Goal: Task Accomplishment & Management: Use online tool/utility

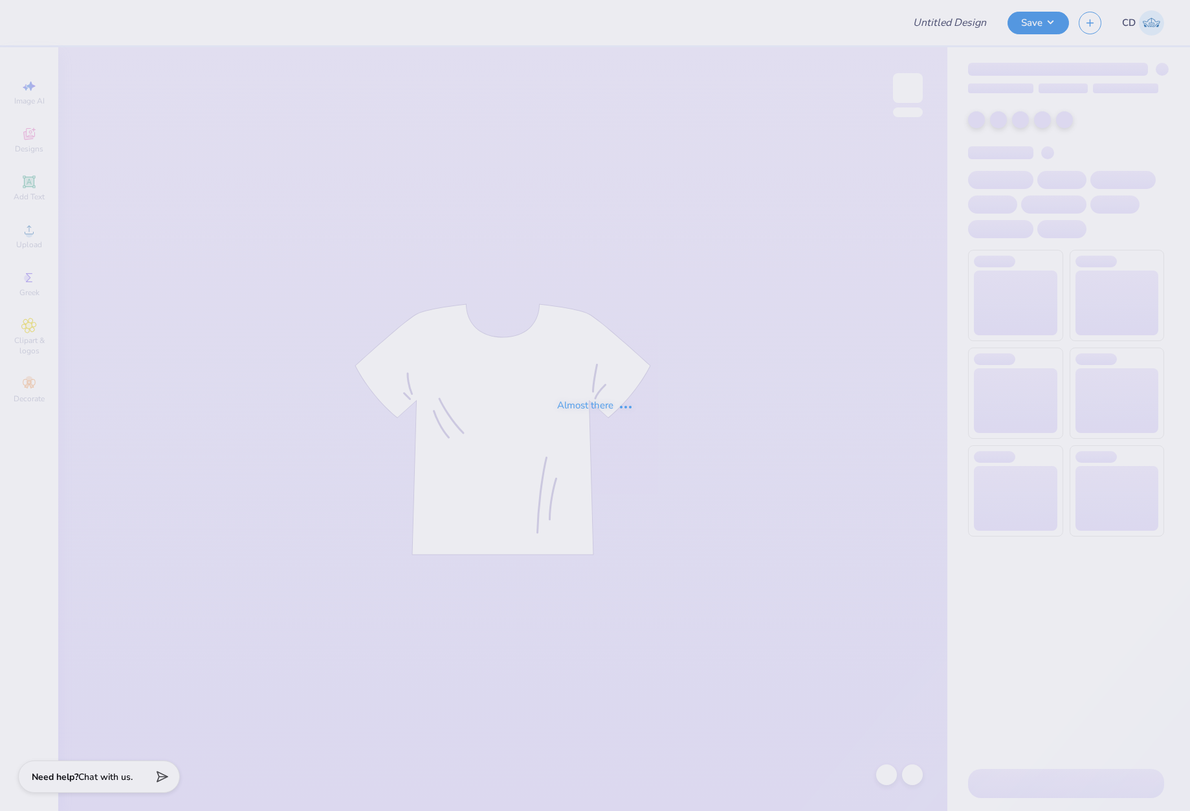
type input "AGD Game-Day Crewnecks"
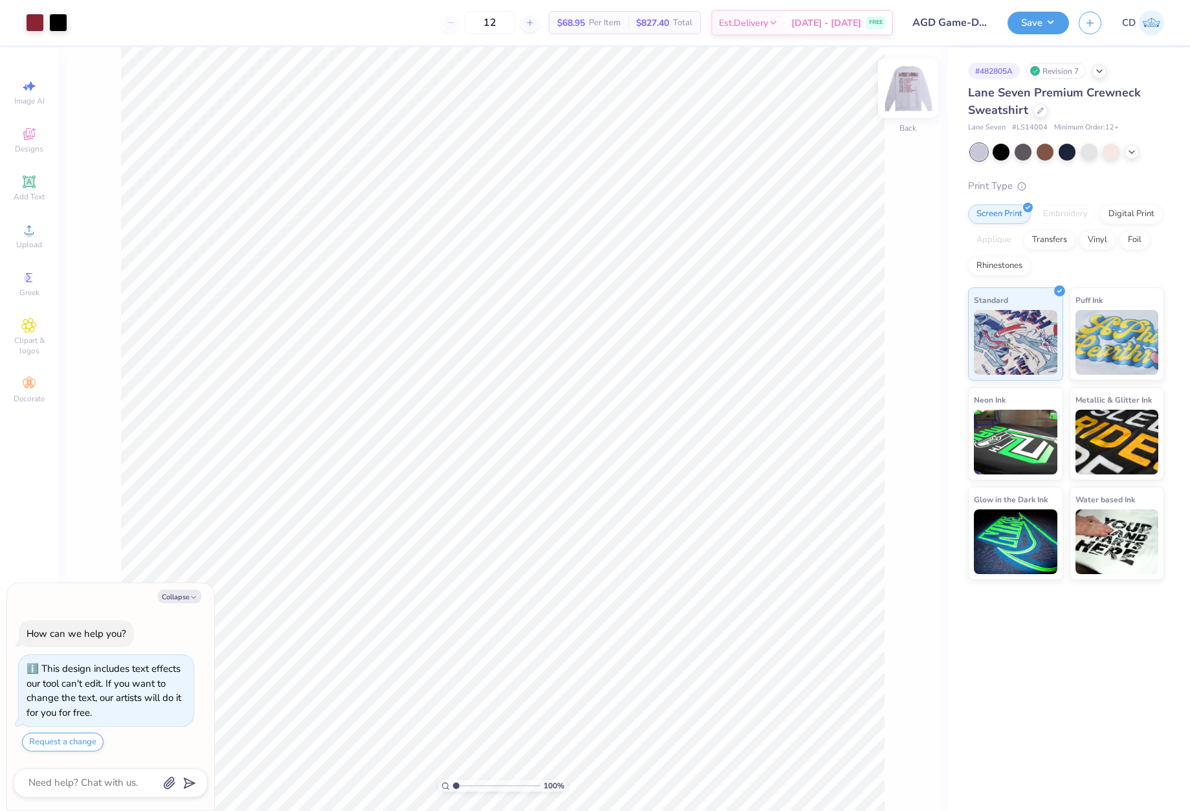
click at [908, 92] on img at bounding box center [908, 88] width 52 height 52
click at [30, 236] on circle at bounding box center [28, 233] width 7 height 7
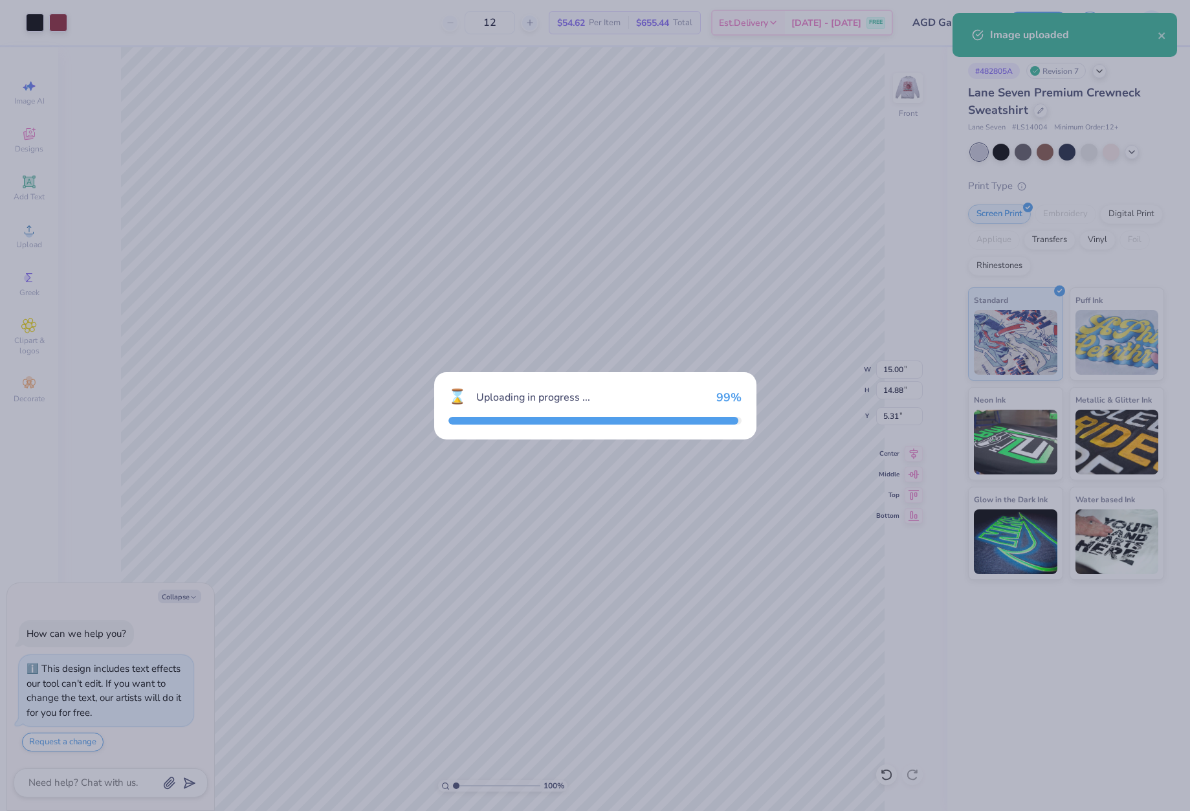
type textarea "x"
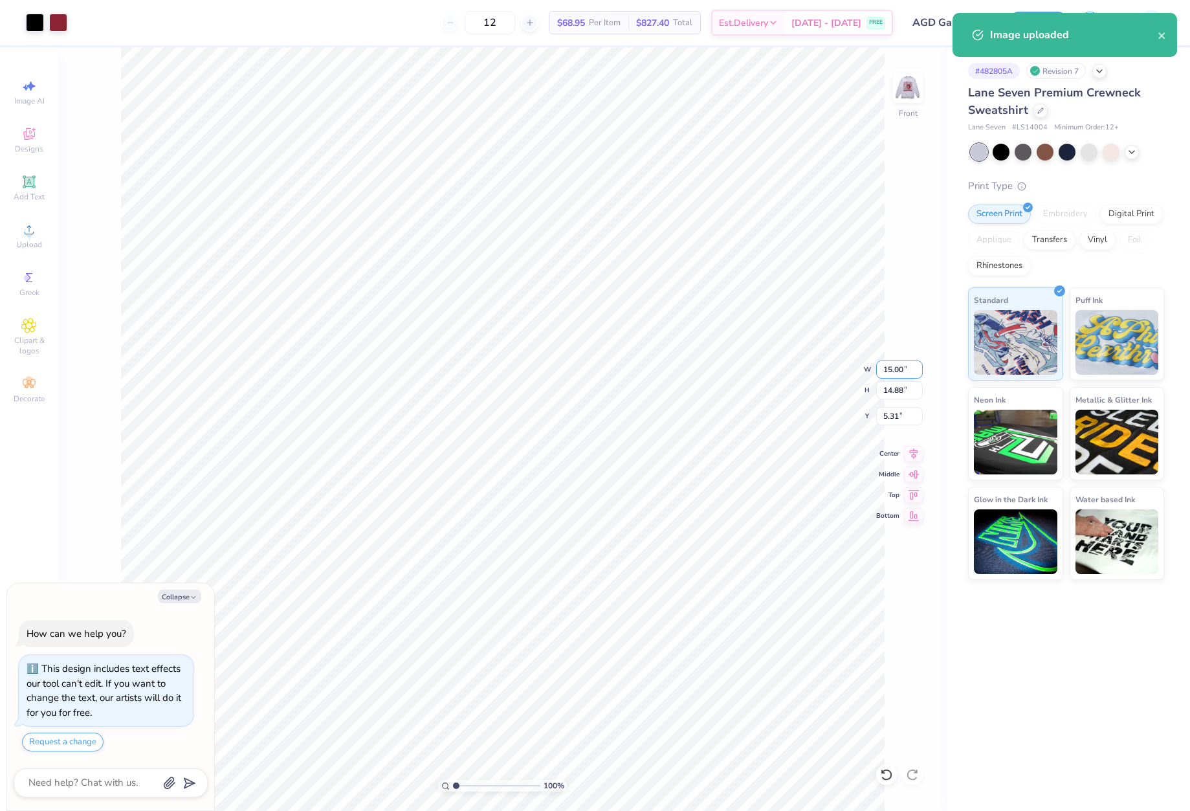
drag, startPoint x: 881, startPoint y: 371, endPoint x: 917, endPoint y: 373, distance: 36.3
click at [917, 373] on input "15.00" at bounding box center [899, 369] width 47 height 18
type input "12.5"
type textarea "x"
type input "12.50"
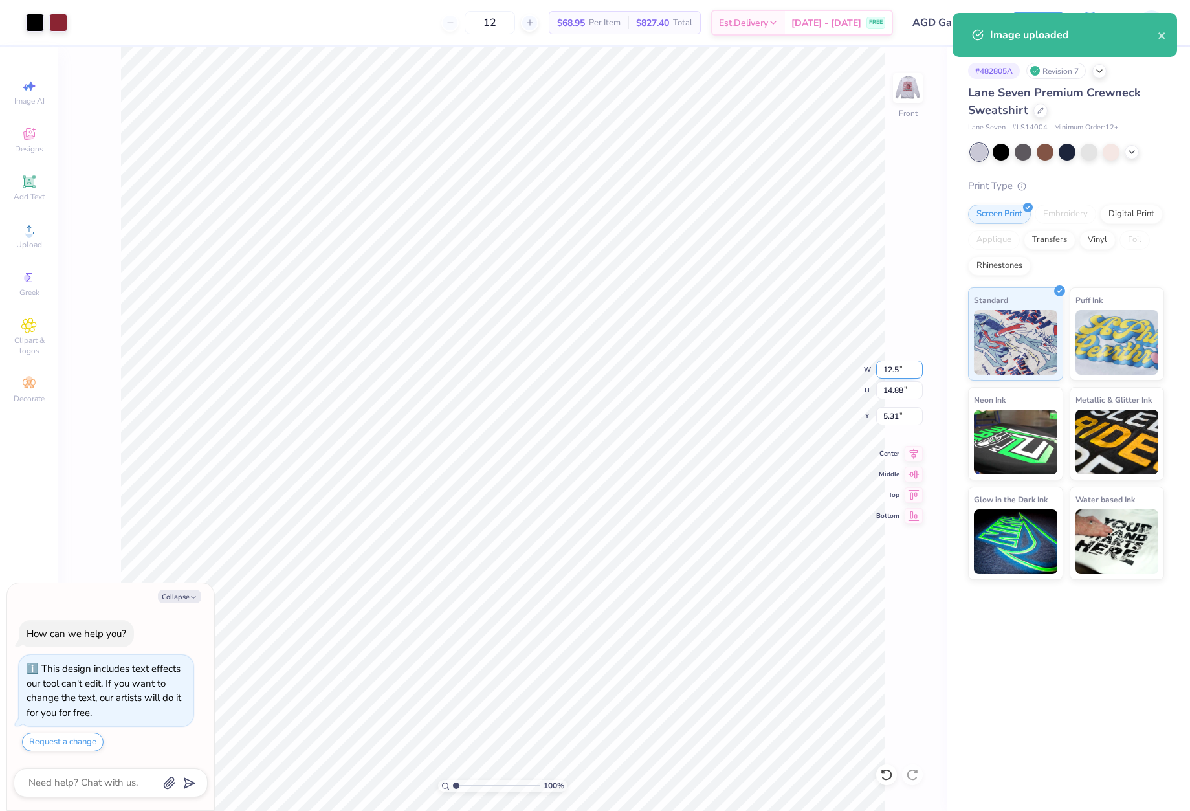
type input "12.40"
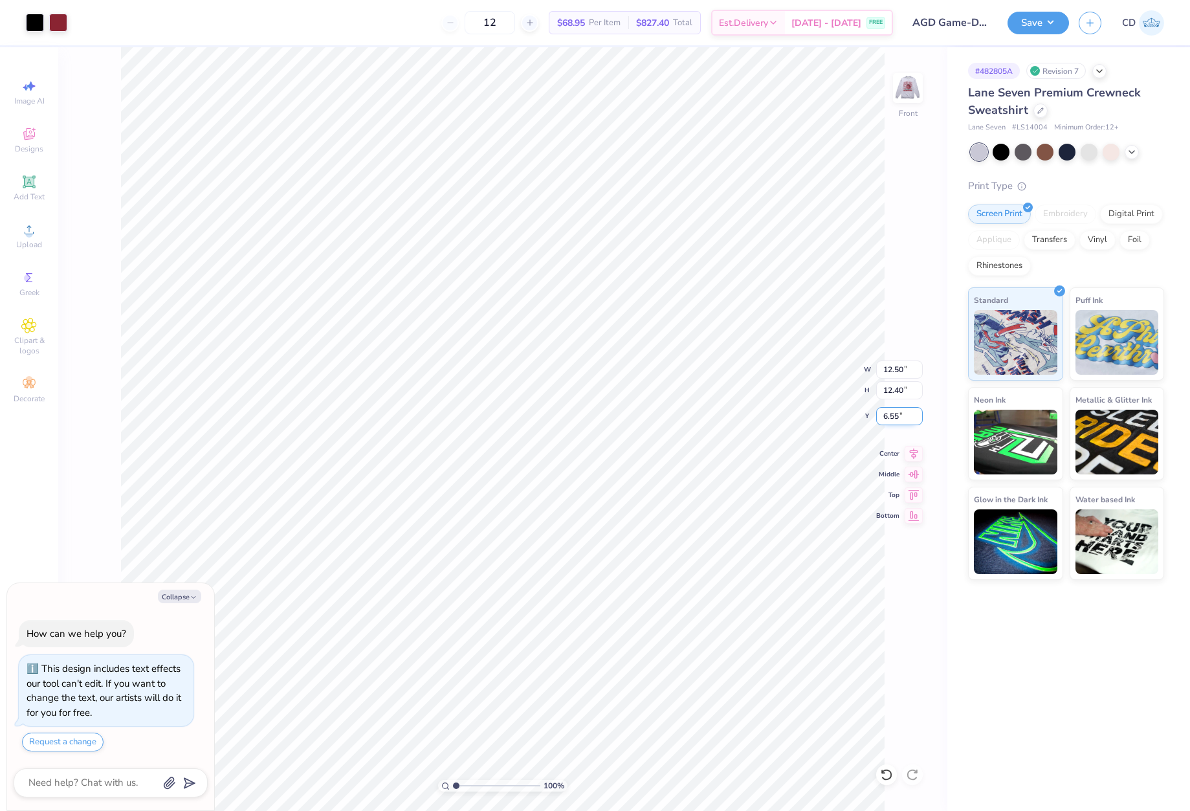
drag, startPoint x: 880, startPoint y: 414, endPoint x: 898, endPoint y: 415, distance: 18.1
click at [898, 415] on input "6.55" at bounding box center [899, 416] width 47 height 18
type input "3"
type textarea "x"
type input "3.00"
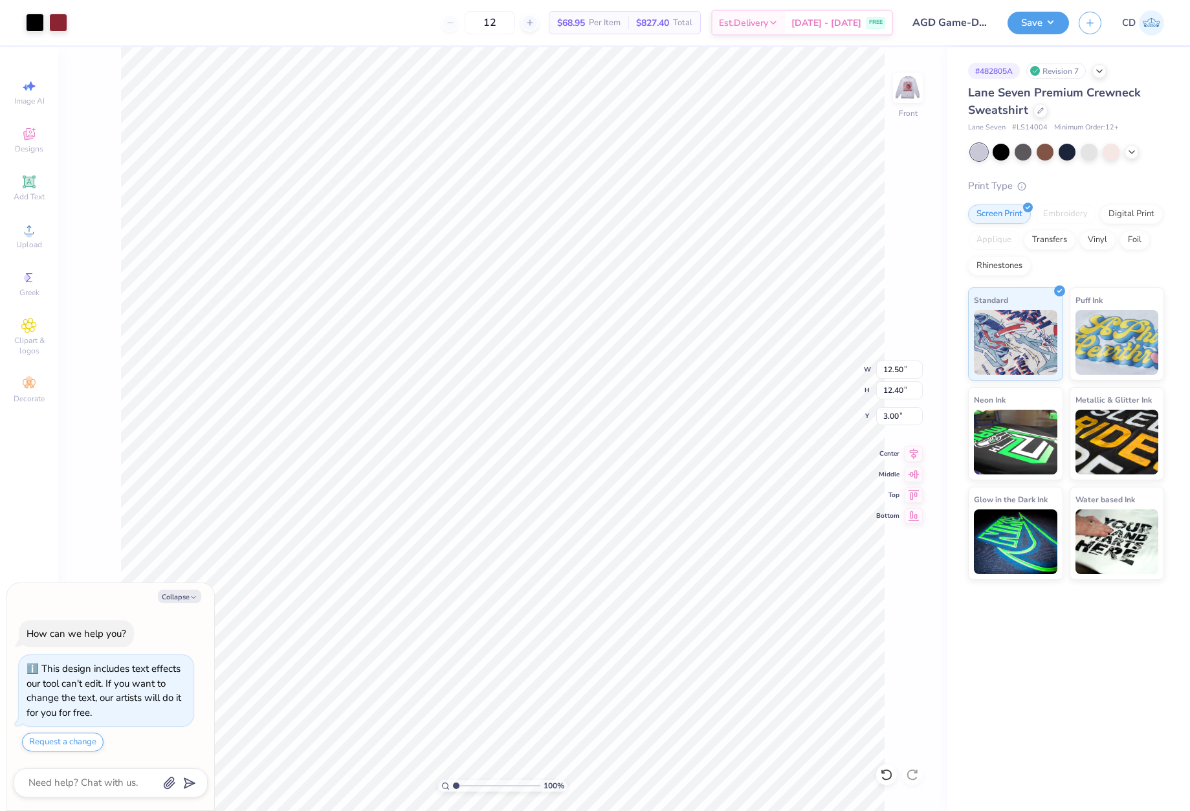
click at [1025, 35] on div "Save CD" at bounding box center [1098, 22] width 182 height 45
drag, startPoint x: 1028, startPoint y: 18, endPoint x: 1036, endPoint y: 37, distance: 20.3
click at [1028, 19] on button "Save" at bounding box center [1037, 21] width 61 height 23
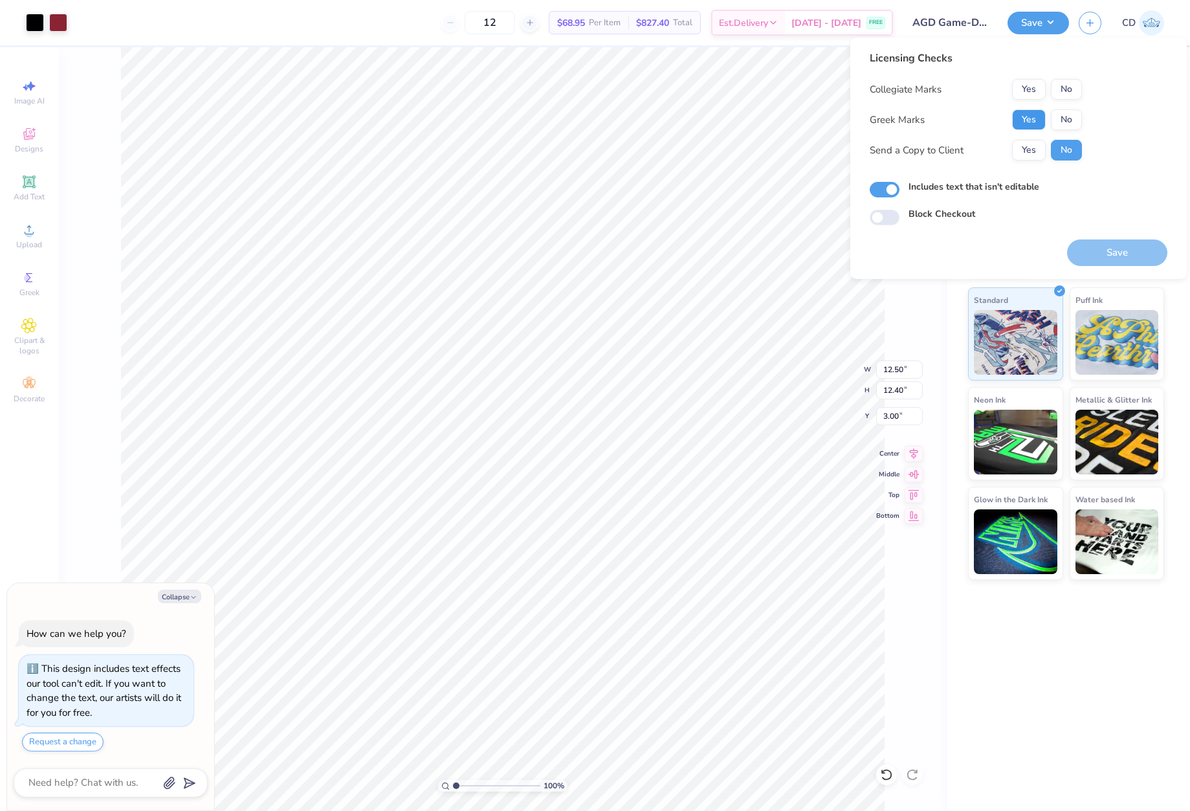
click at [1037, 116] on button "Yes" at bounding box center [1029, 119] width 34 height 21
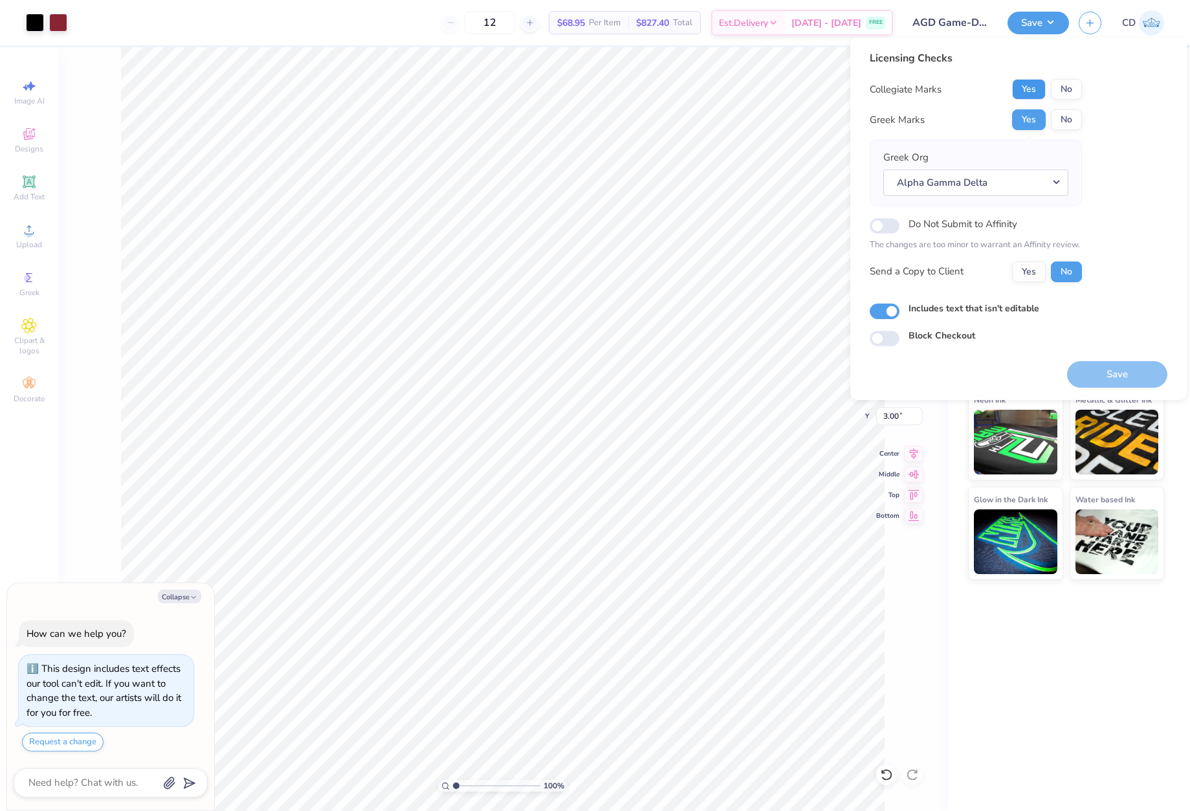
click at [1036, 88] on button "Yes" at bounding box center [1029, 89] width 34 height 21
click at [1099, 375] on button "Save" at bounding box center [1117, 374] width 100 height 27
type textarea "x"
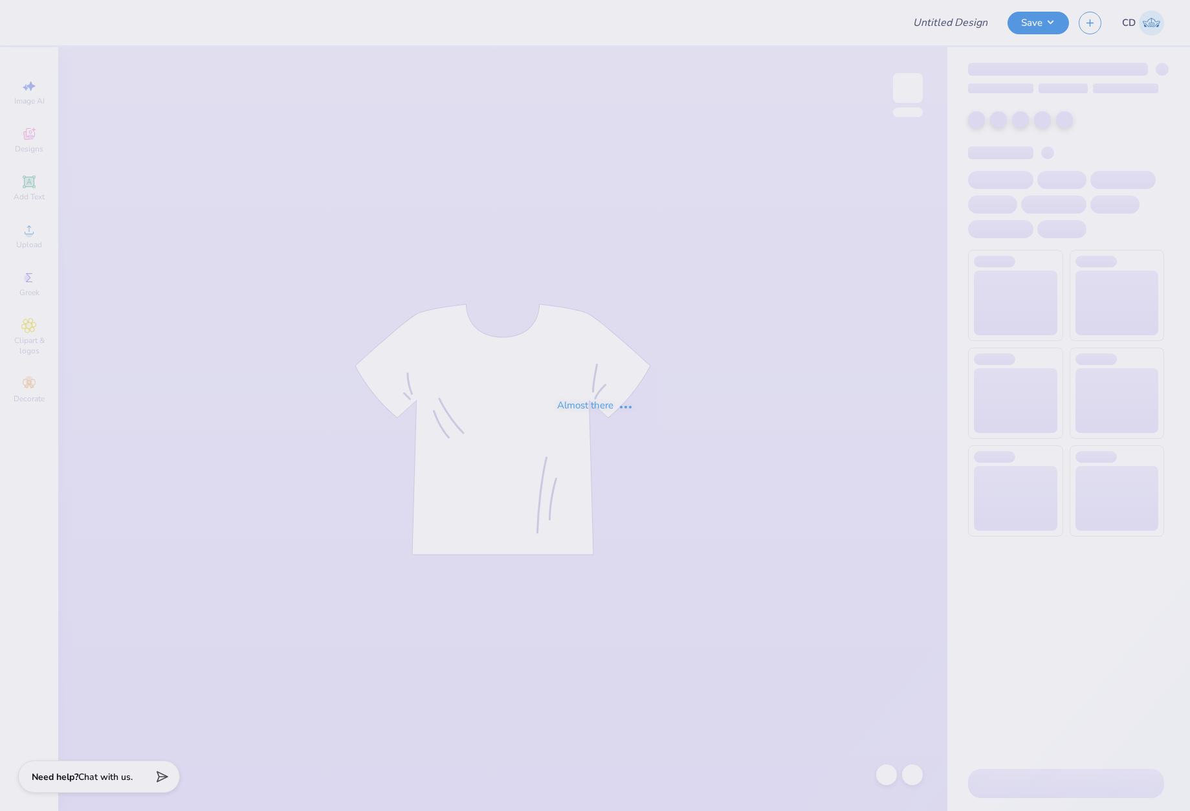
type input "SPC - Internal Crewneck Order"
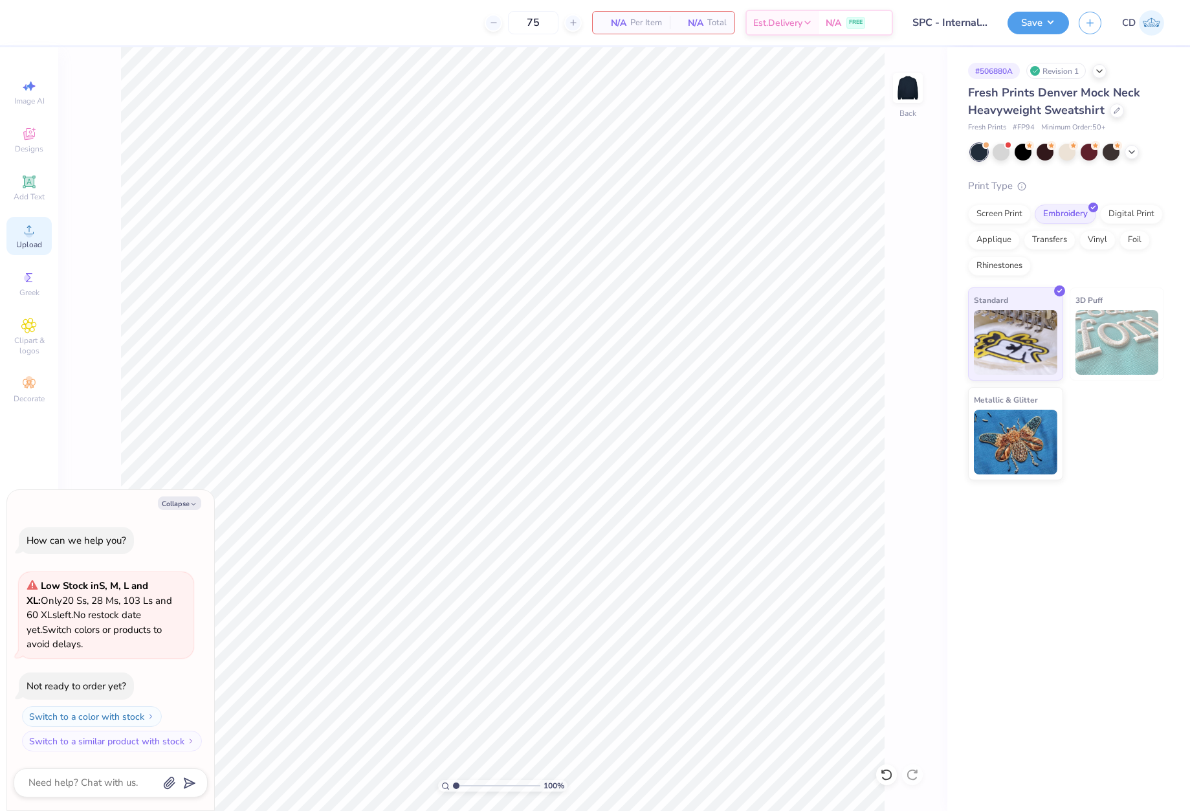
click at [36, 237] on icon at bounding box center [29, 230] width 16 height 16
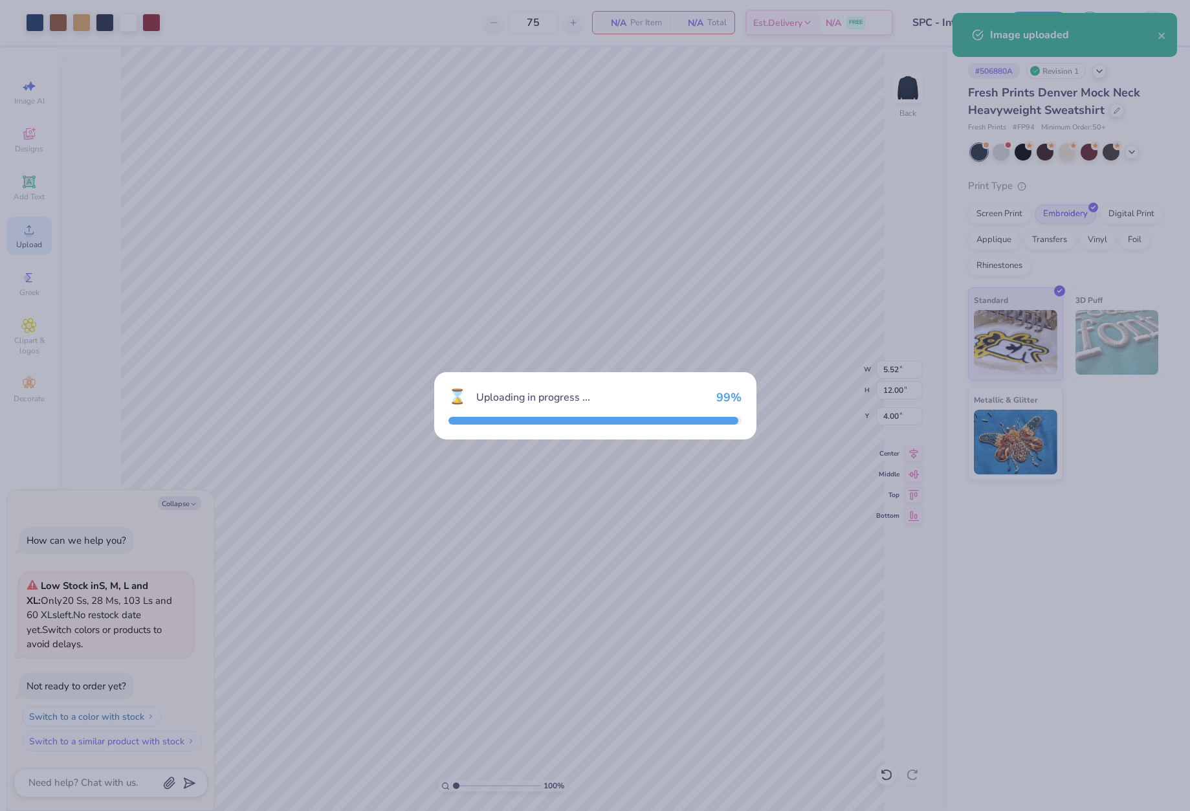
type textarea "x"
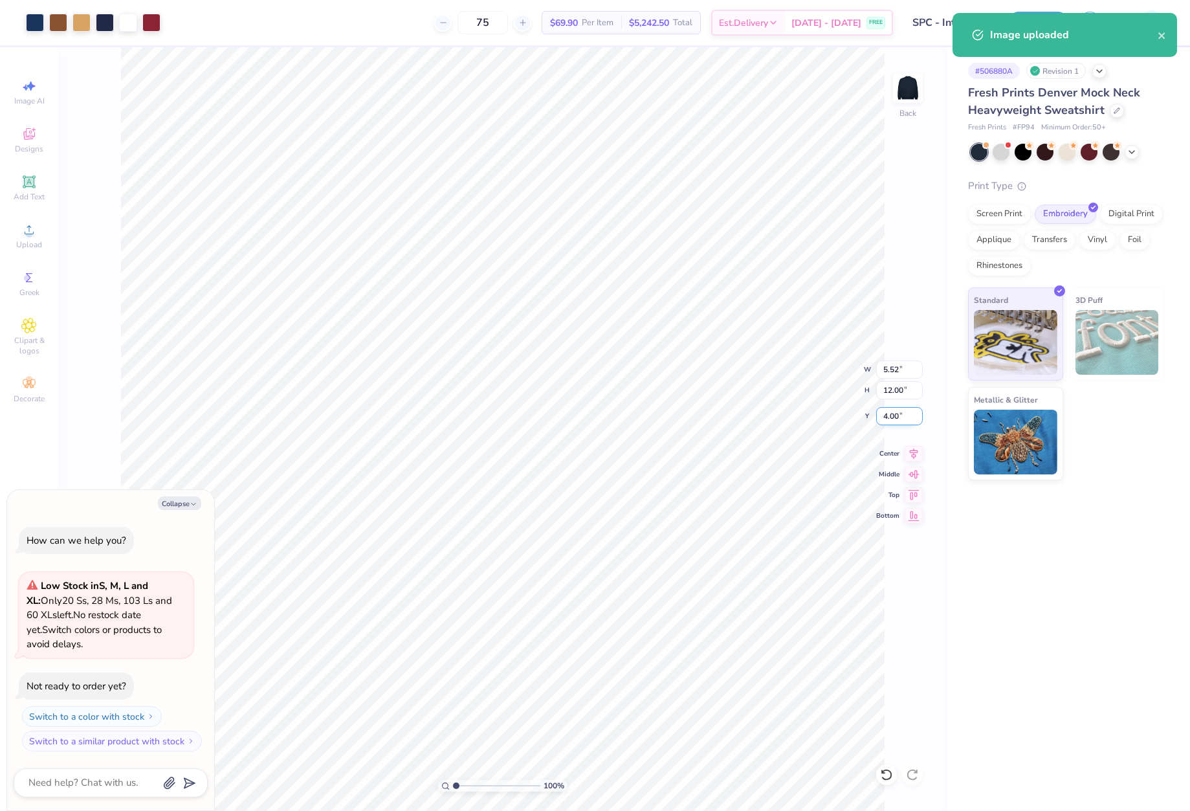
drag, startPoint x: 877, startPoint y: 413, endPoint x: 911, endPoint y: 413, distance: 34.3
click at [911, 413] on input "4.00" at bounding box center [899, 416] width 47 height 18
type input "2"
type textarea "x"
type input "2.00"
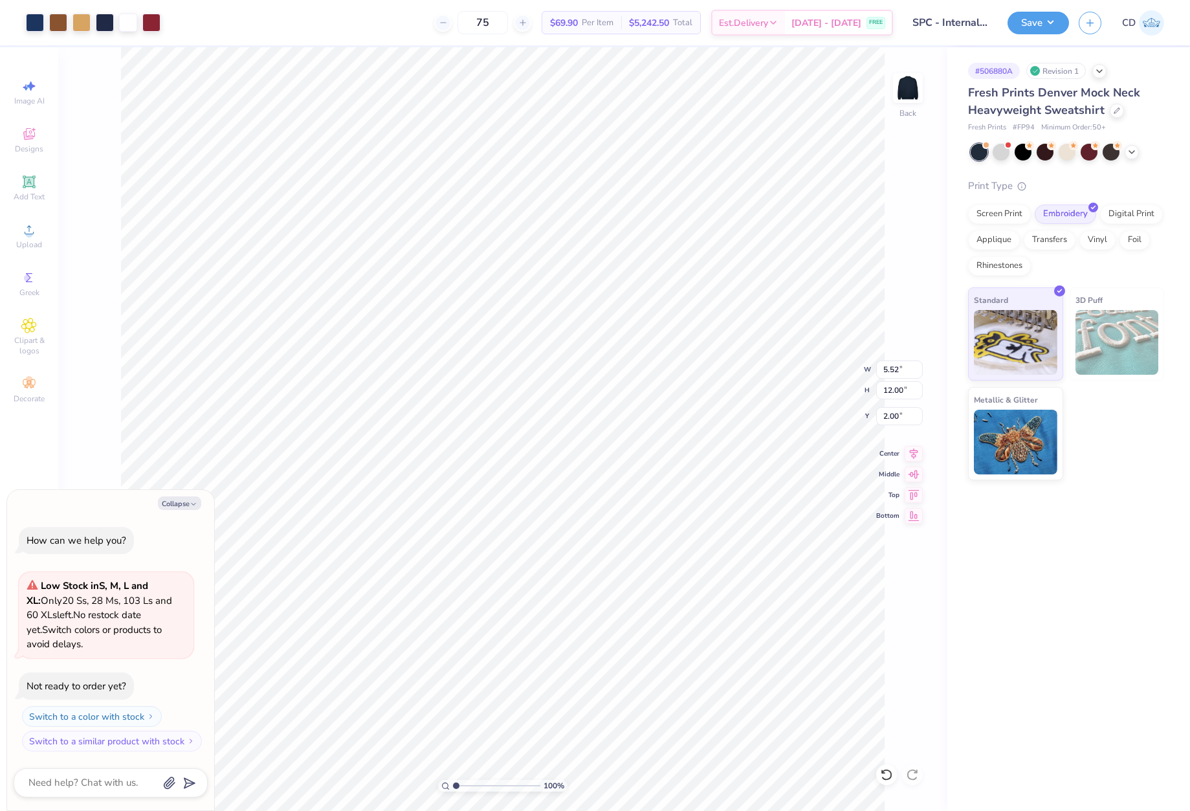
drag, startPoint x: 1032, startPoint y: 21, endPoint x: 1042, endPoint y: 36, distance: 18.7
click at [1032, 21] on button "Save" at bounding box center [1037, 23] width 61 height 23
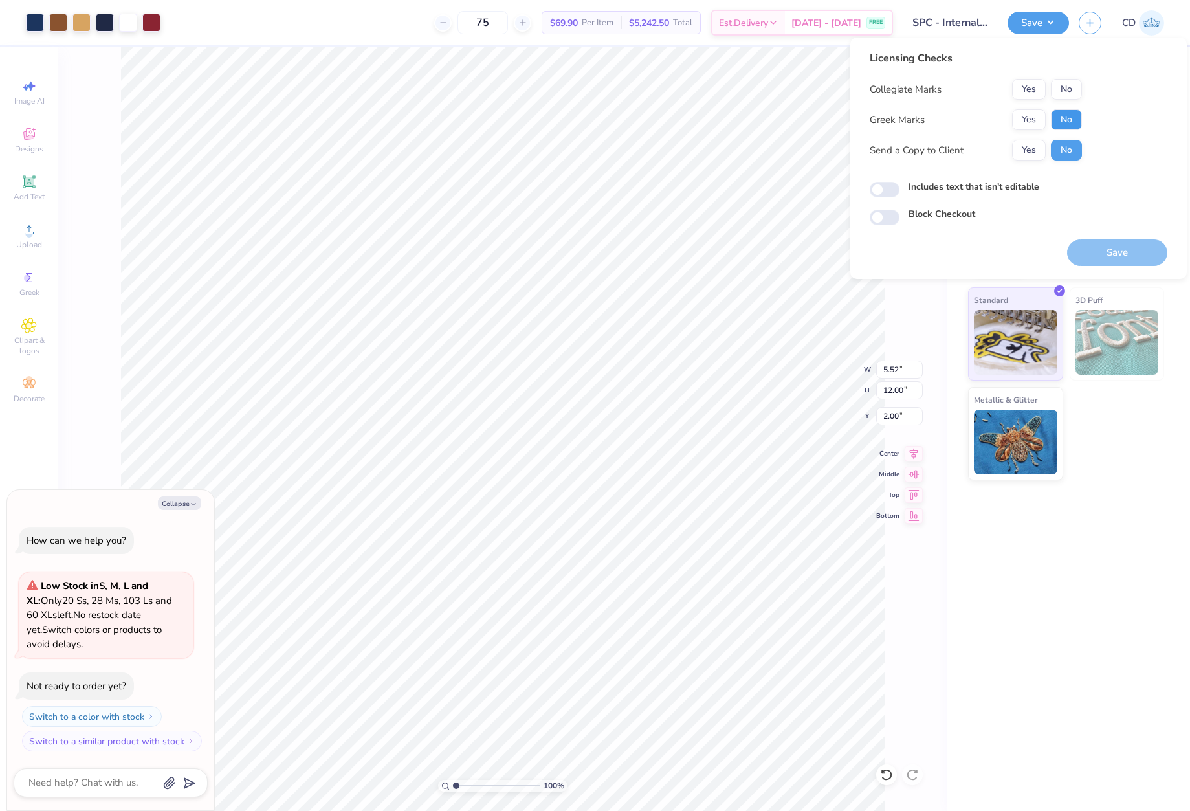
click at [1076, 117] on button "No" at bounding box center [1066, 119] width 31 height 21
click at [1073, 85] on button "No" at bounding box center [1066, 89] width 31 height 21
type textarea "x"
click at [877, 192] on input "Includes text that isn't editable" at bounding box center [885, 190] width 30 height 16
checkbox input "true"
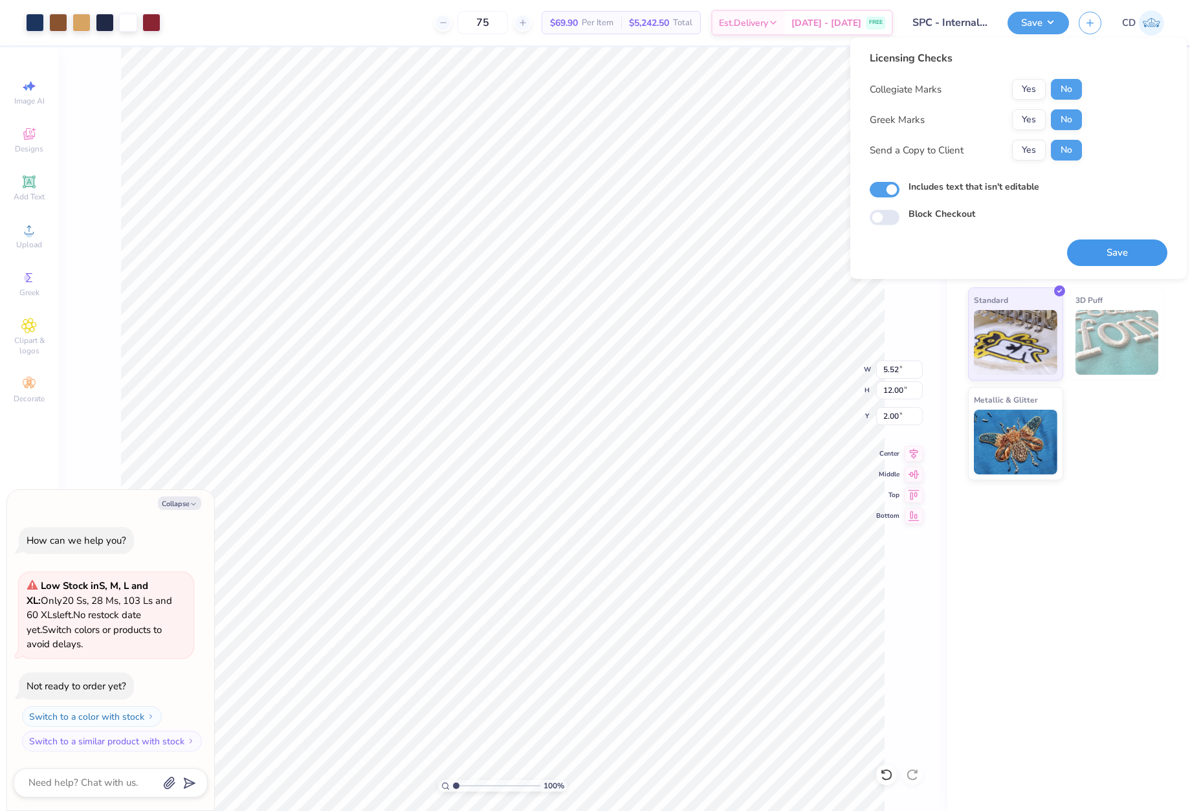
click at [1095, 258] on button "Save" at bounding box center [1117, 252] width 100 height 27
type textarea "x"
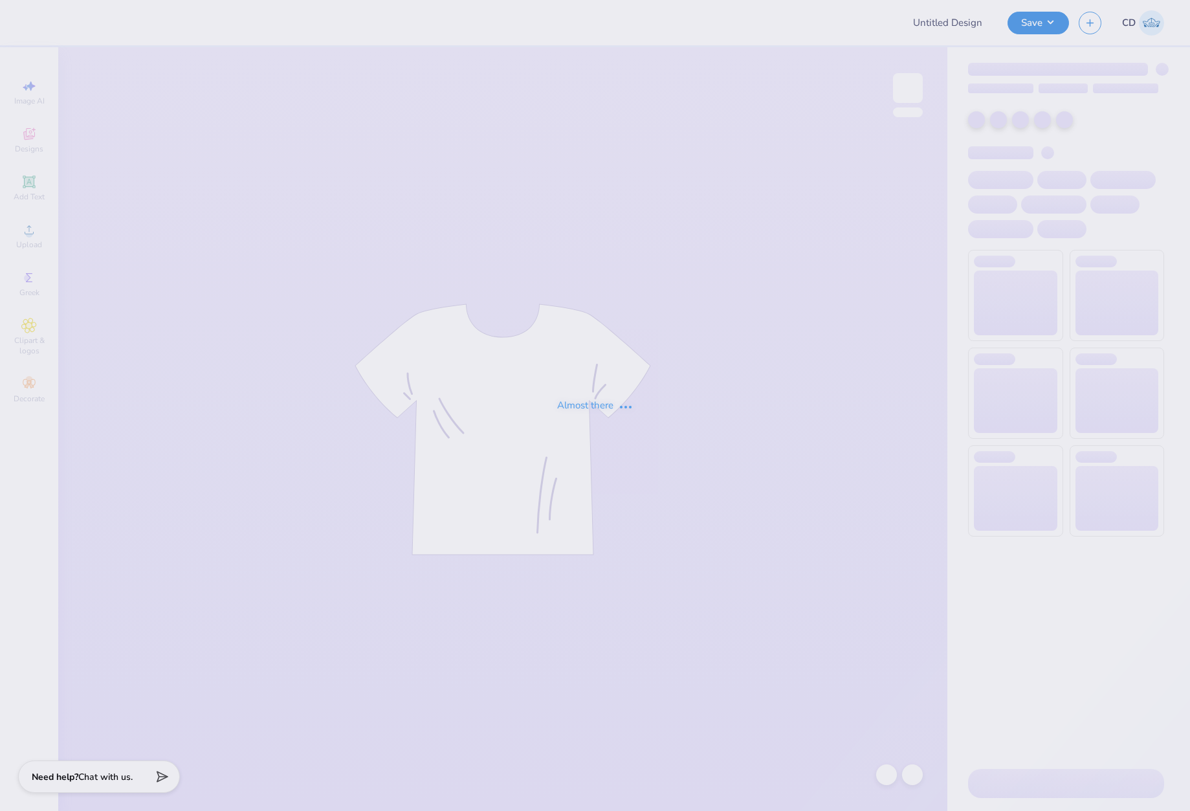
type input "Literacy Week Bear Crewneck 1"
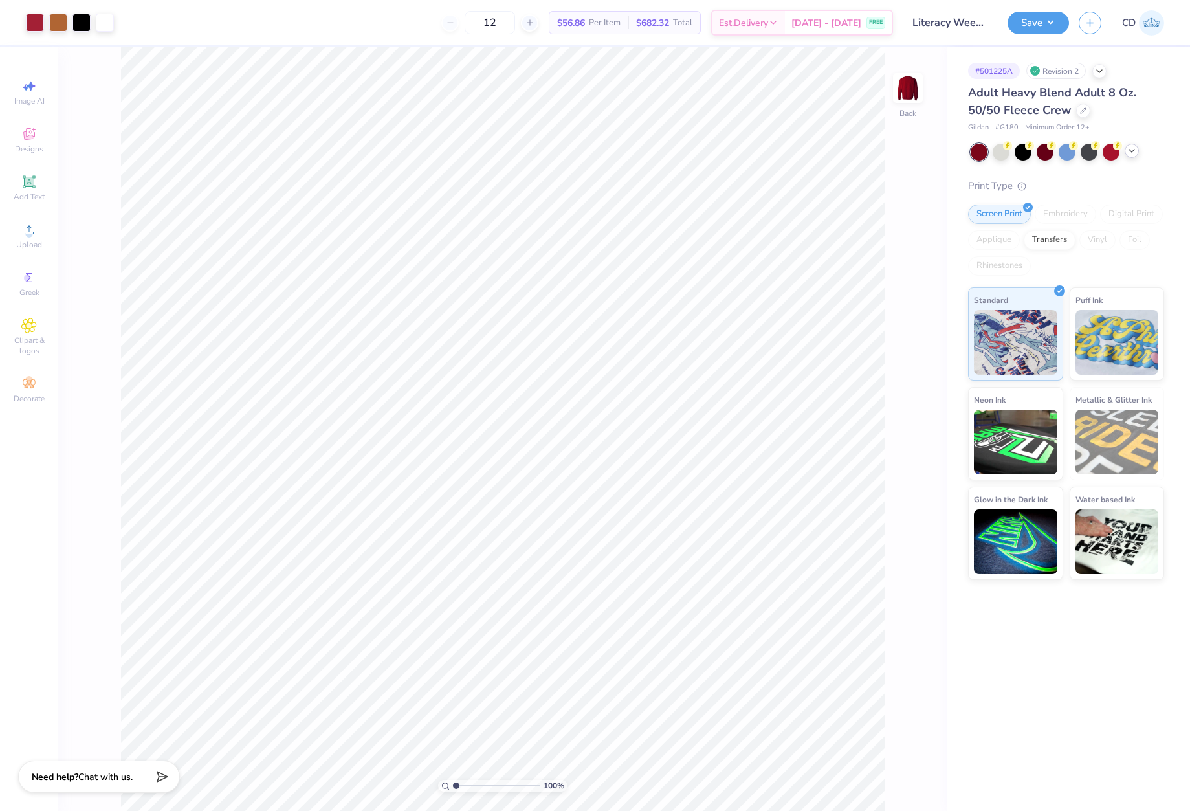
click at [1137, 153] on div at bounding box center [1132, 151] width 14 height 14
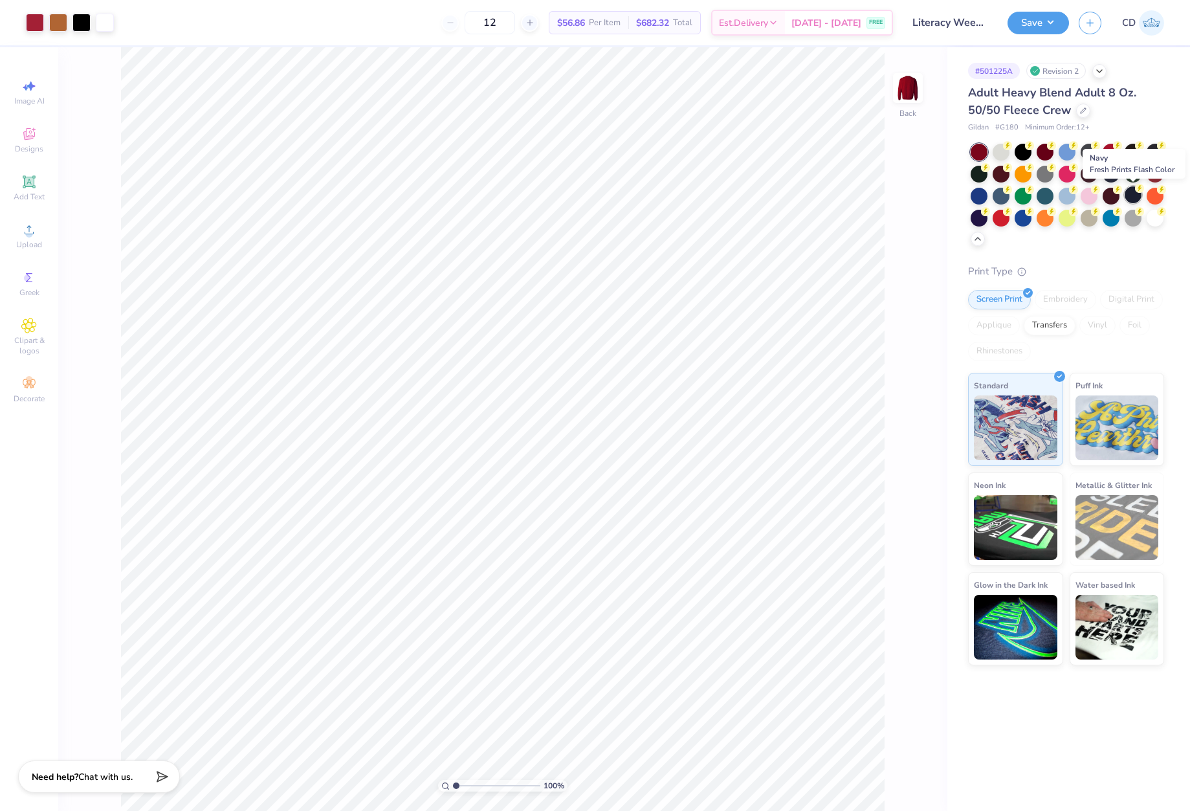
click at [1129, 190] on div at bounding box center [1133, 194] width 17 height 17
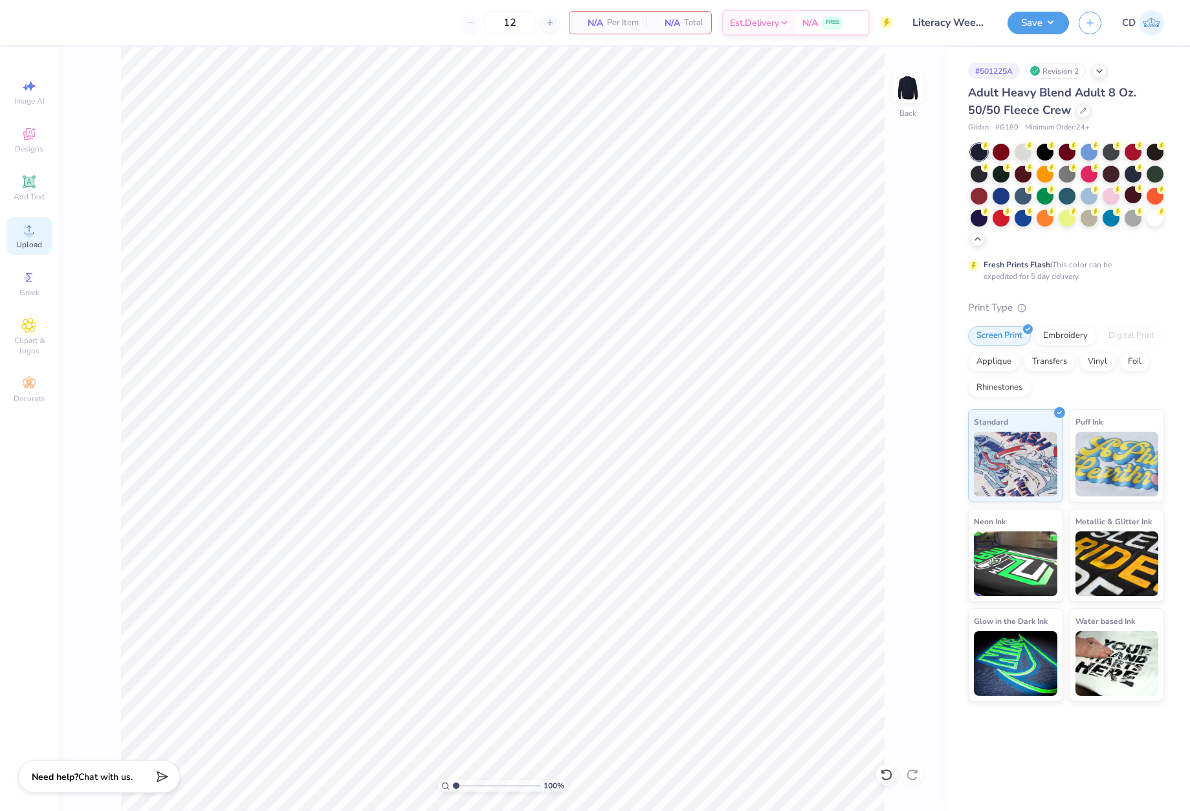
click at [36, 236] on div "Upload" at bounding box center [28, 236] width 45 height 38
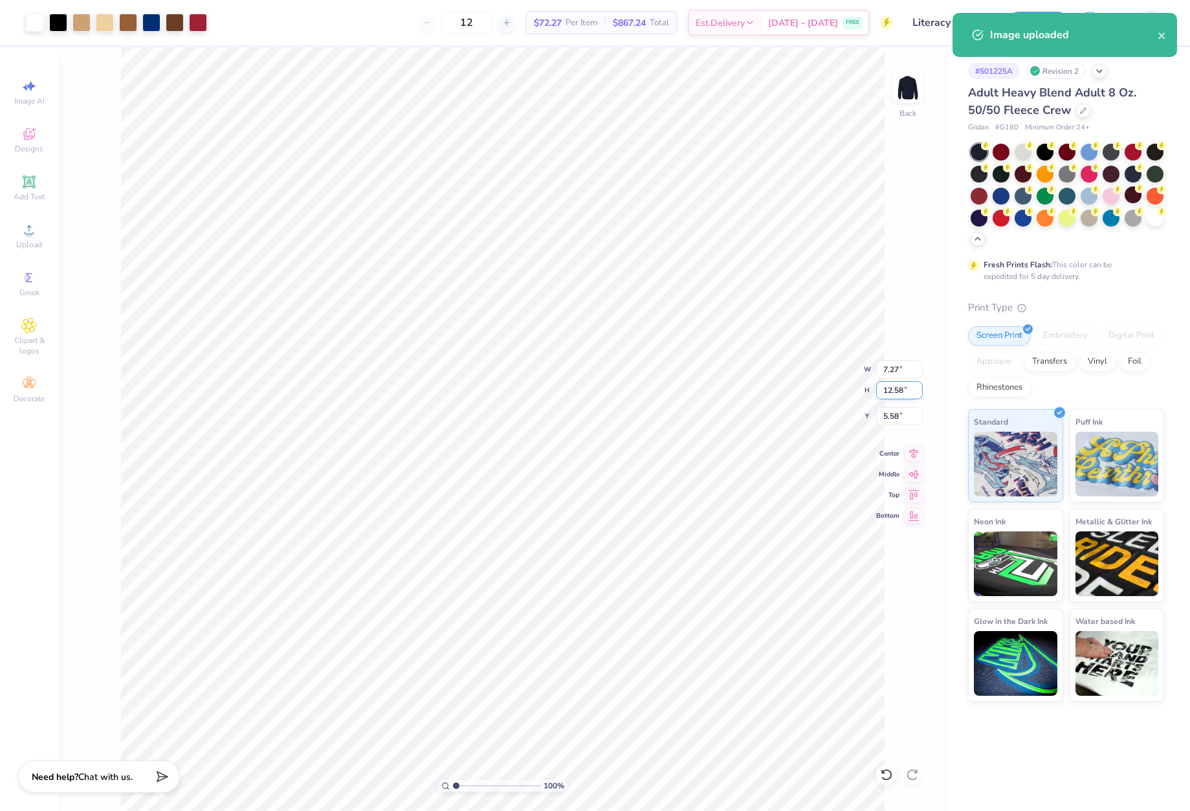
drag, startPoint x: 881, startPoint y: 388, endPoint x: 912, endPoint y: 390, distance: 31.8
click at [912, 390] on input "12.58" at bounding box center [899, 390] width 47 height 18
type input "13"
type input "7.52"
type input "13.00"
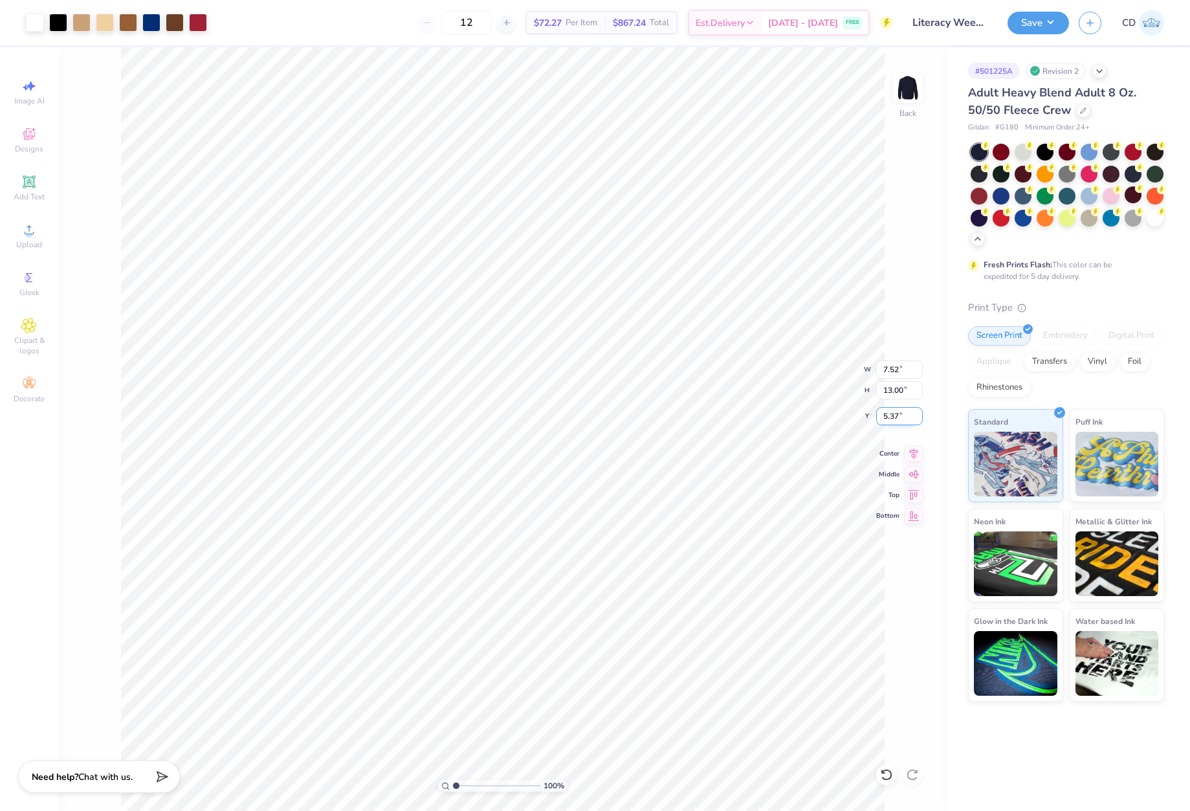
drag, startPoint x: 881, startPoint y: 412, endPoint x: 903, endPoint y: 414, distance: 22.7
click at [903, 414] on input "5.37" at bounding box center [899, 416] width 47 height 18
drag, startPoint x: 879, startPoint y: 410, endPoint x: 910, endPoint y: 412, distance: 31.1
click at [910, 412] on input "2.03" at bounding box center [899, 416] width 47 height 18
type input "2.00"
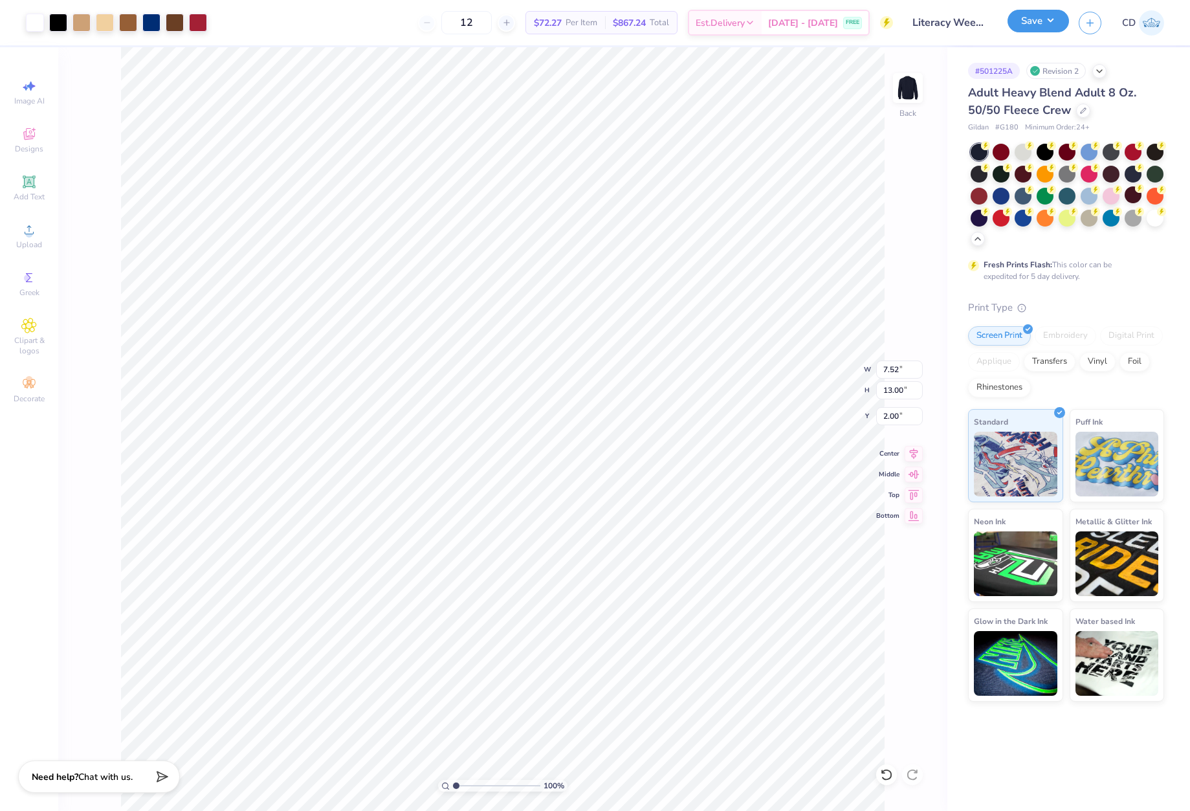
click at [1025, 23] on button "Save" at bounding box center [1037, 21] width 61 height 23
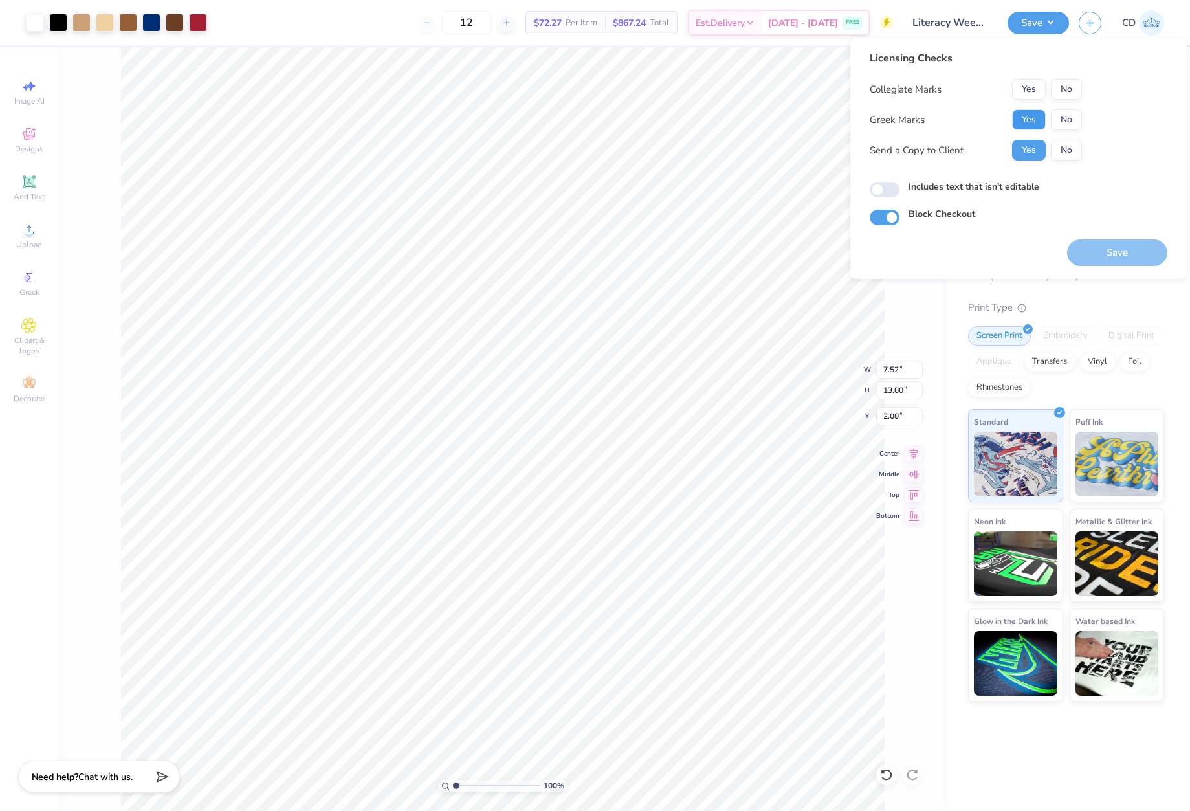
click at [1029, 122] on button "Yes" at bounding box center [1029, 119] width 34 height 21
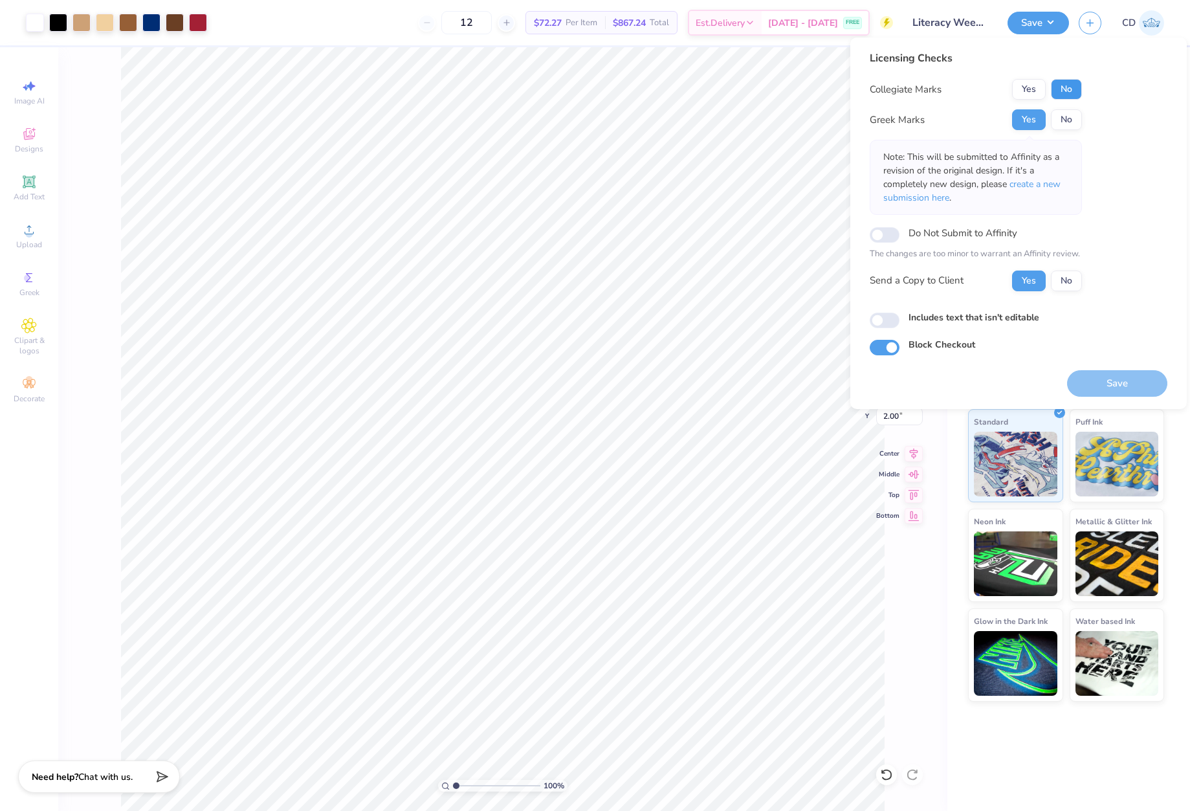
click at [1069, 89] on button "No" at bounding box center [1066, 89] width 31 height 21
drag, startPoint x: 878, startPoint y: 318, endPoint x: 1043, endPoint y: 364, distance: 171.5
click at [881, 318] on input "Includes text that isn't editable" at bounding box center [885, 321] width 30 height 16
checkbox input "true"
click at [1110, 381] on button "Save" at bounding box center [1117, 383] width 100 height 27
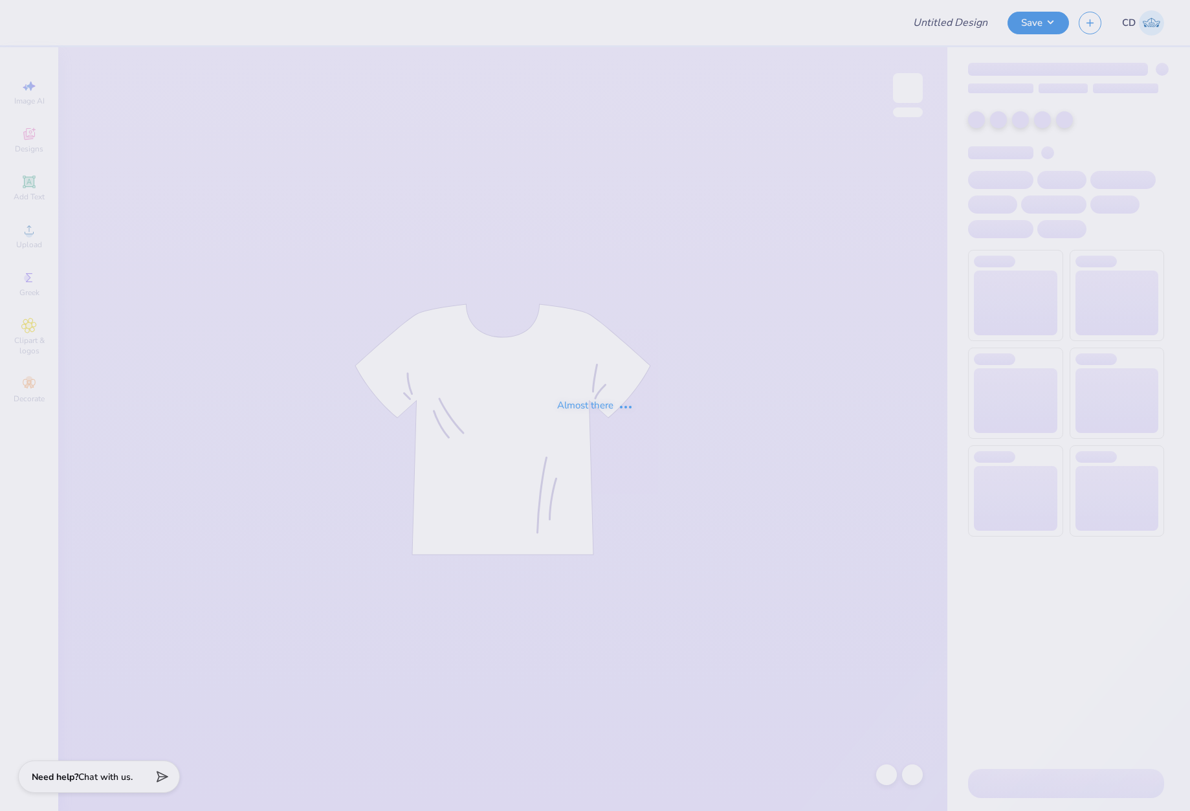
type input "Bucknell FIJI Rush Shirts 25"
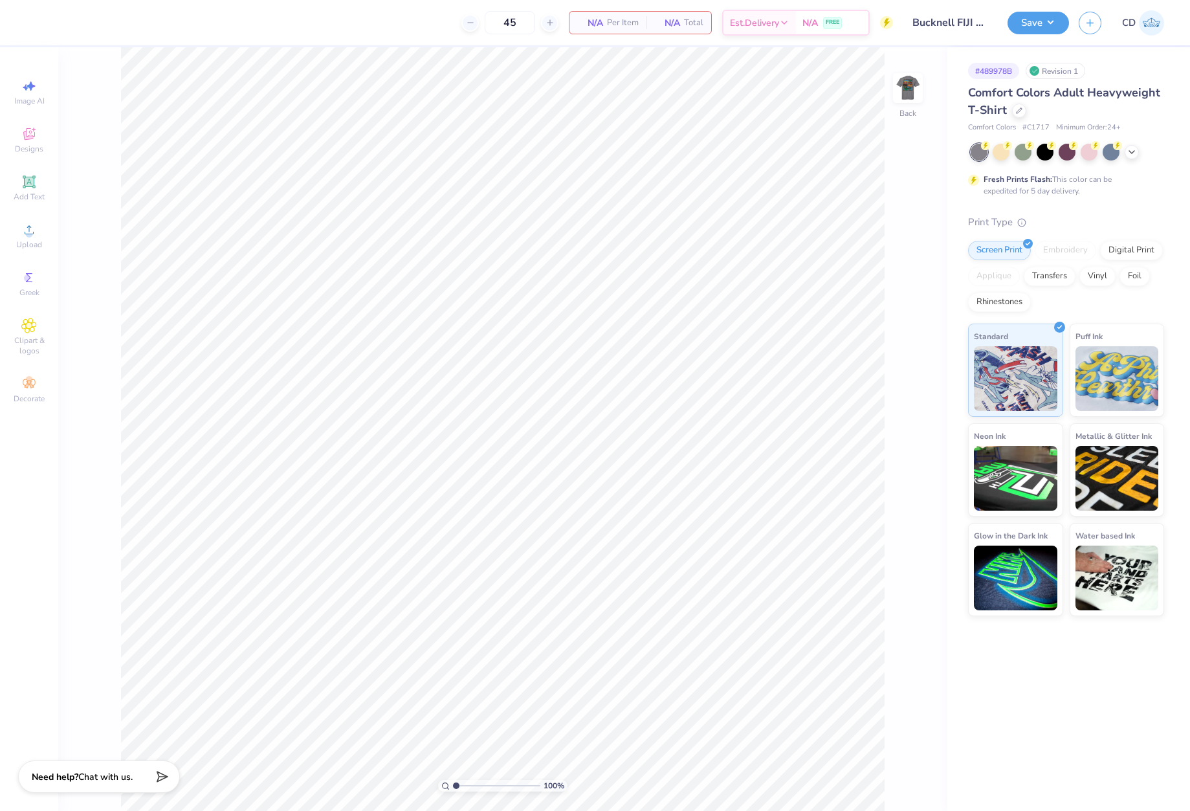
type textarea "x"
click at [901, 84] on img at bounding box center [908, 88] width 52 height 52
click at [912, 89] on img at bounding box center [908, 88] width 26 height 26
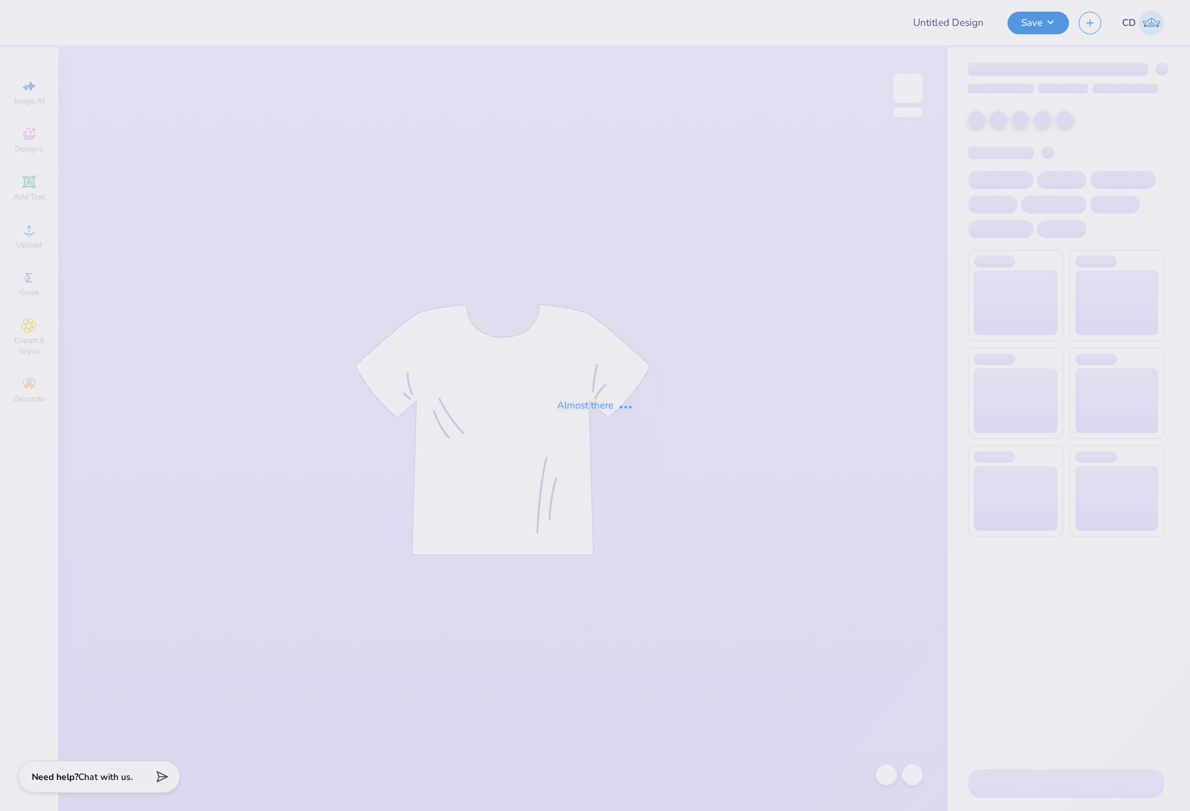
type input "Bucknell FIJI Rush Shirts 25"
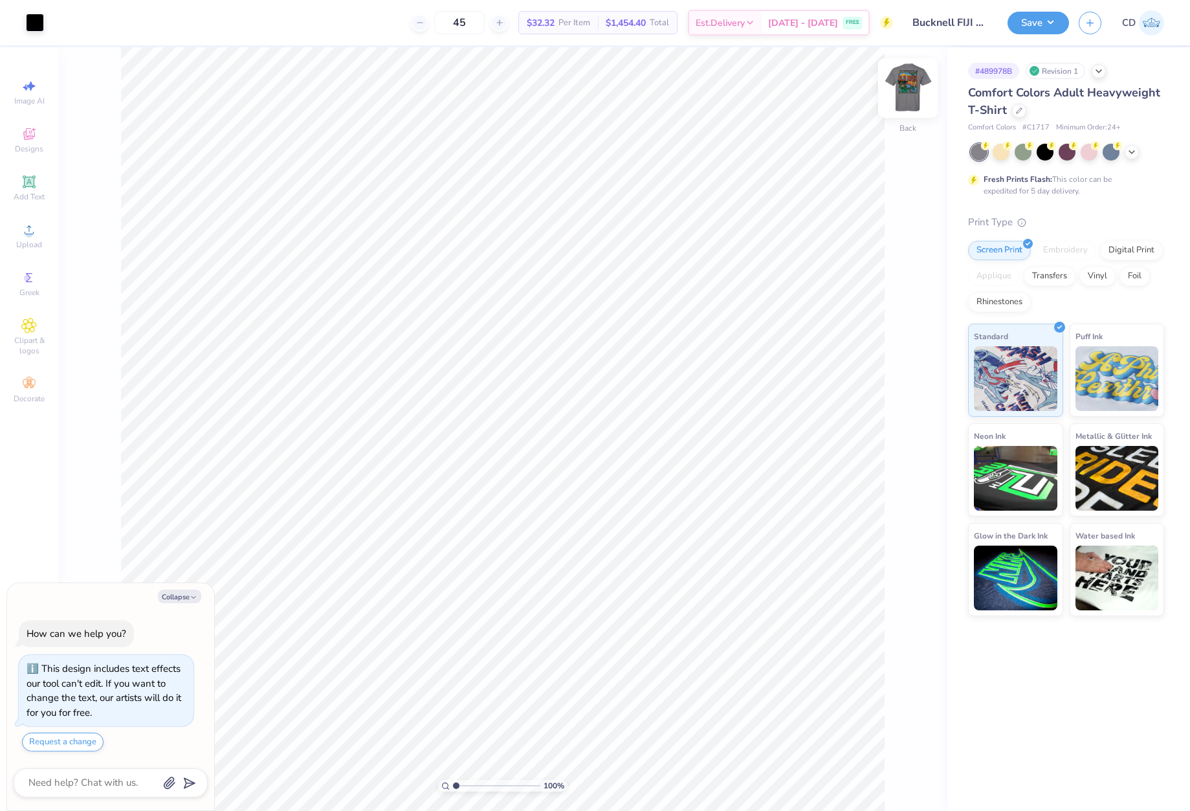
click at [921, 86] on div at bounding box center [908, 88] width 60 height 60
type textarea "x"
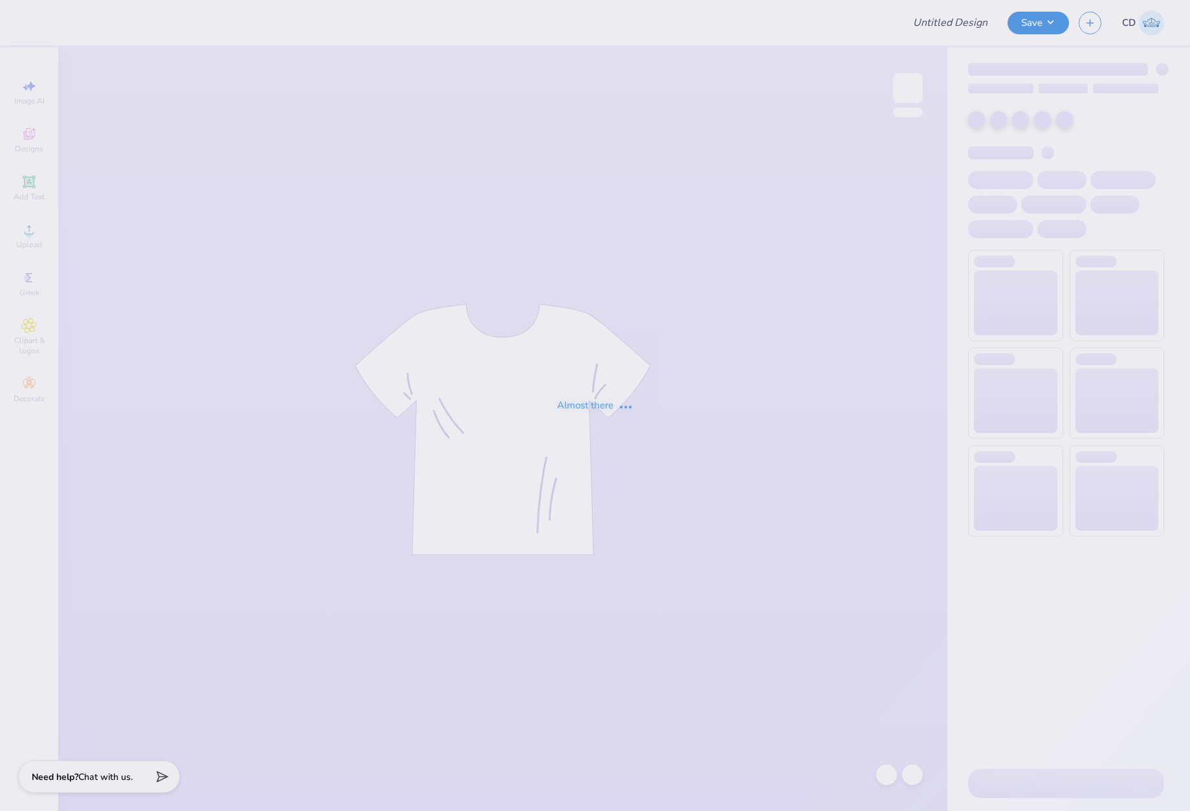
type input "Bucknell FIJI Rush Shirts 25"
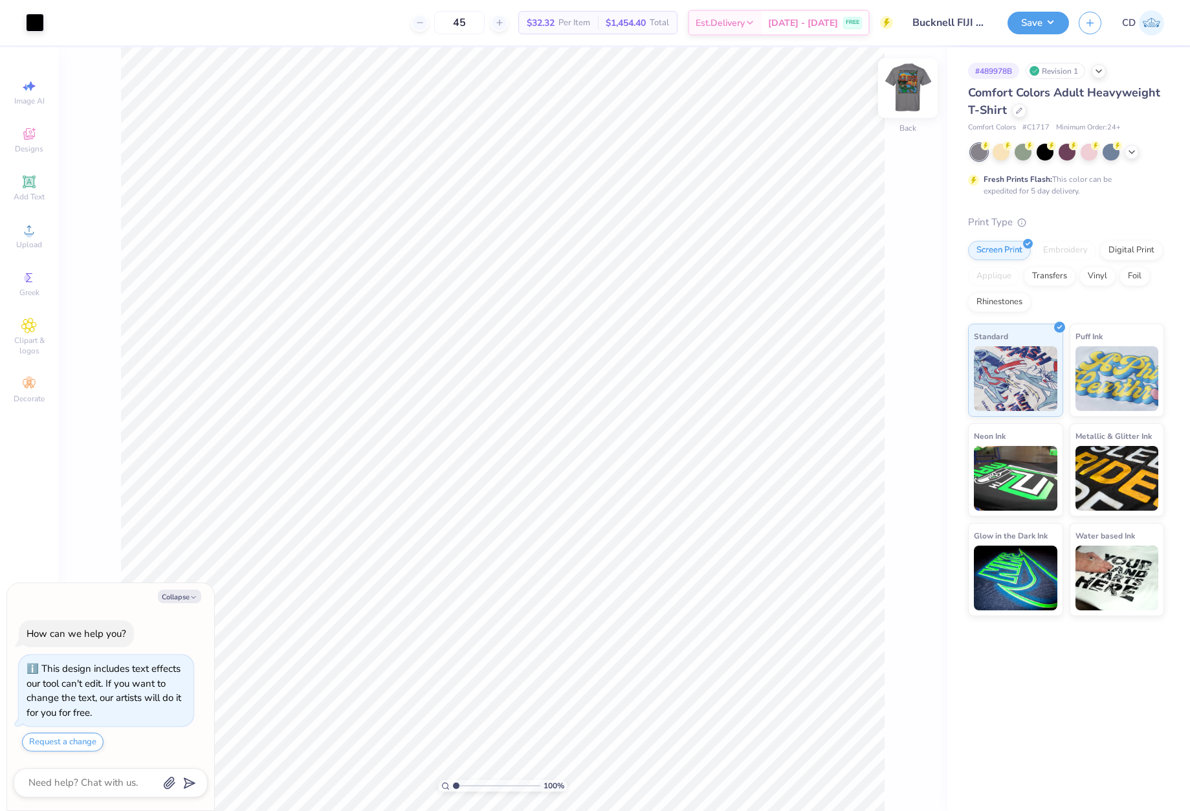
click at [908, 80] on img at bounding box center [908, 88] width 52 height 52
click at [29, 230] on icon at bounding box center [29, 229] width 9 height 9
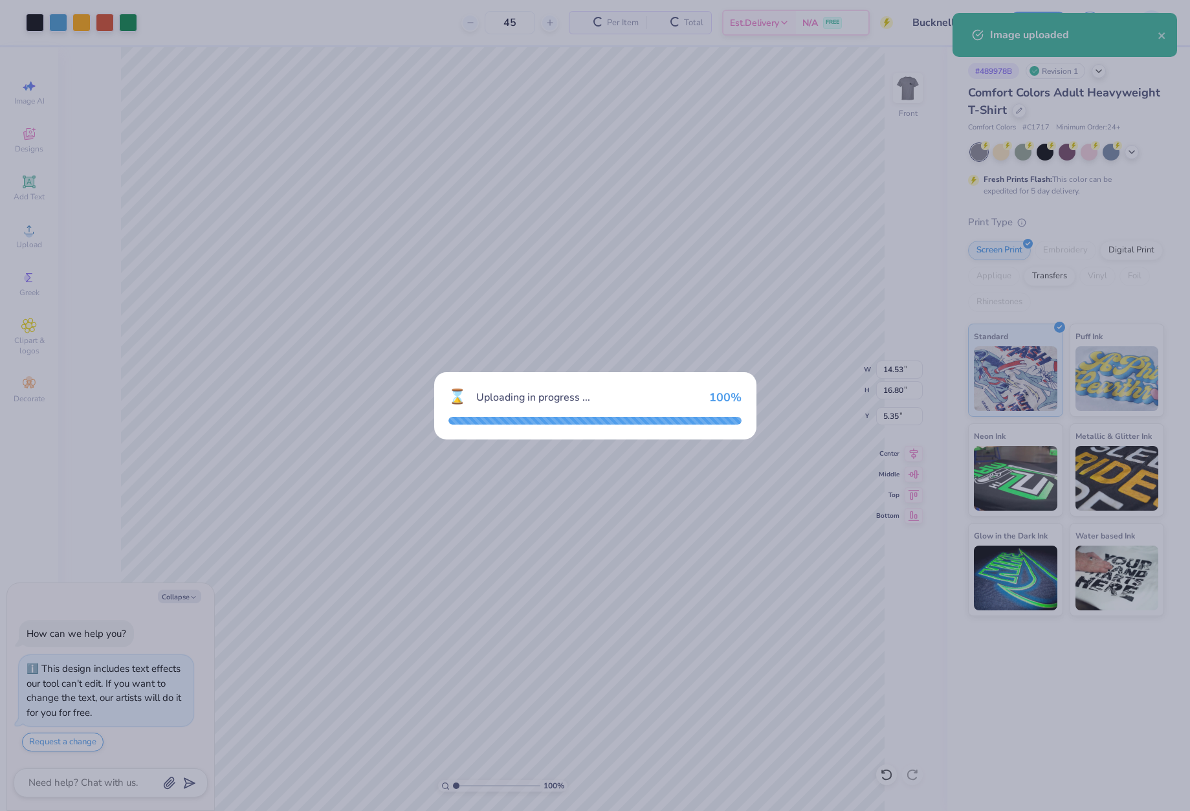
type textarea "x"
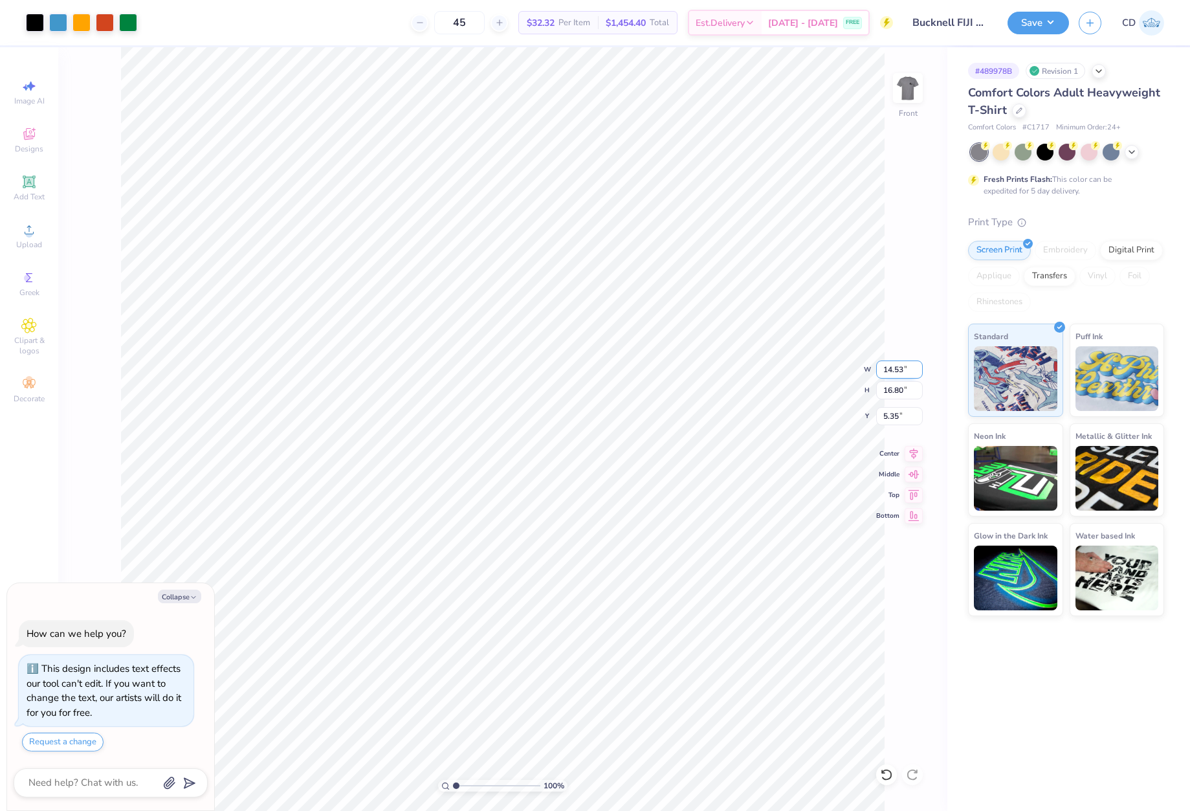
drag, startPoint x: 884, startPoint y: 369, endPoint x: 906, endPoint y: 373, distance: 22.3
click at [906, 373] on input "14.53" at bounding box center [899, 369] width 47 height 18
type input "12.5"
type textarea "x"
type input "12.50"
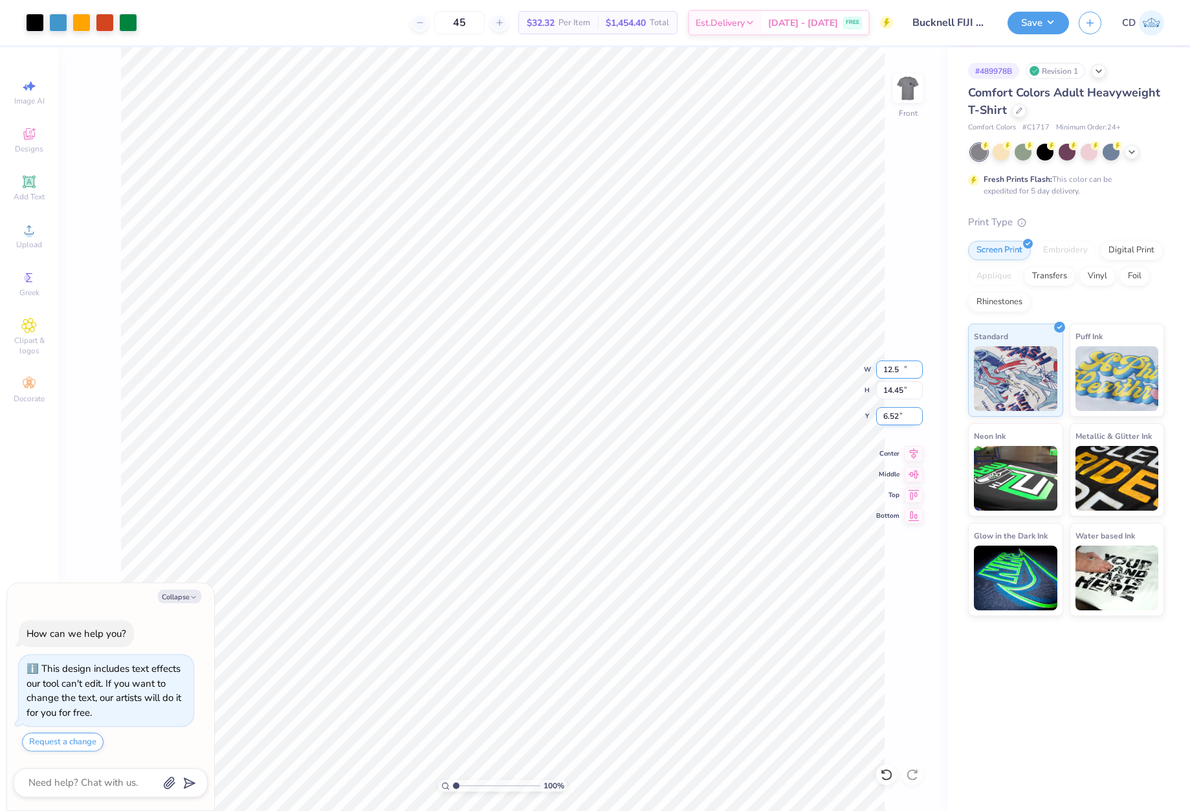
type input "14.45"
drag, startPoint x: 881, startPoint y: 416, endPoint x: 902, endPoint y: 419, distance: 20.9
click at [902, 419] on input "6.52" at bounding box center [899, 416] width 47 height 18
type input "3"
type textarea "x"
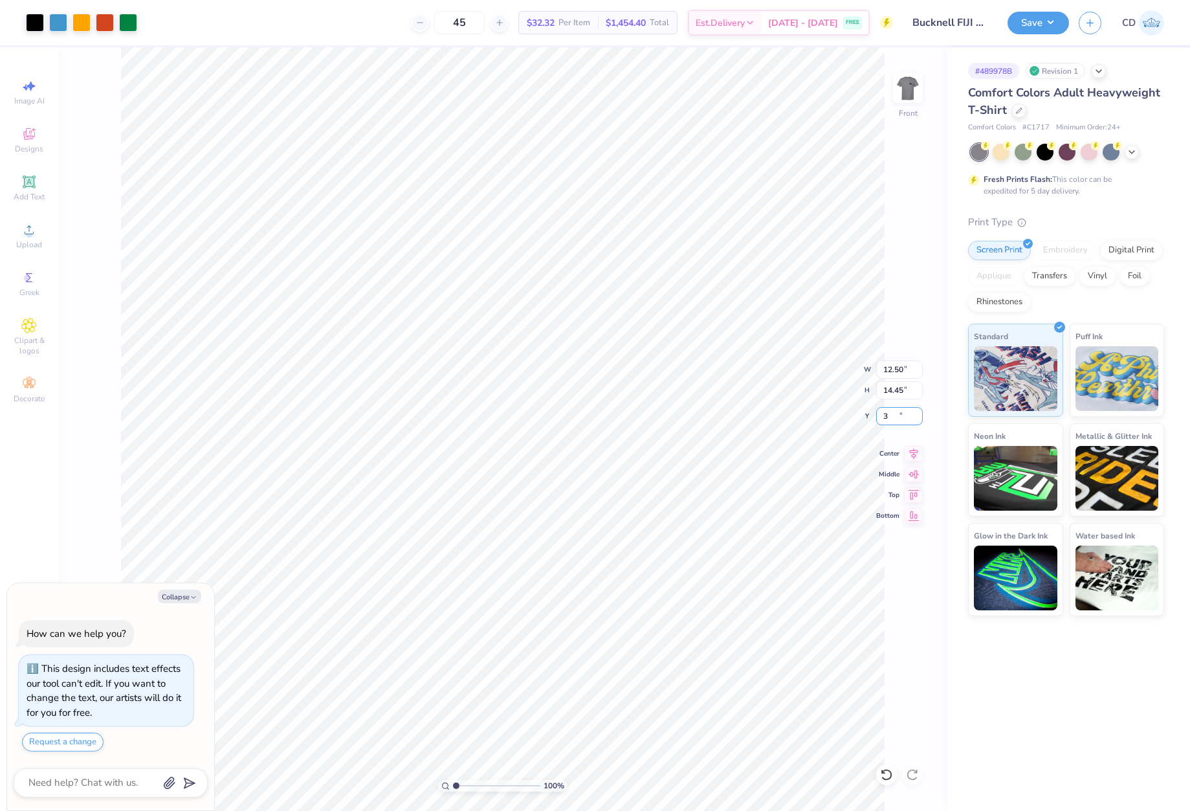
type input "3.00"
click at [915, 80] on img at bounding box center [908, 88] width 52 height 52
click at [903, 425] on div "100 % Back" at bounding box center [502, 429] width 889 height 764
click at [904, 428] on div "100 % Back W 3.50 H 2.52 Y 5.11 Center Middle Top Bottom" at bounding box center [502, 429] width 889 height 764
type textarea "x"
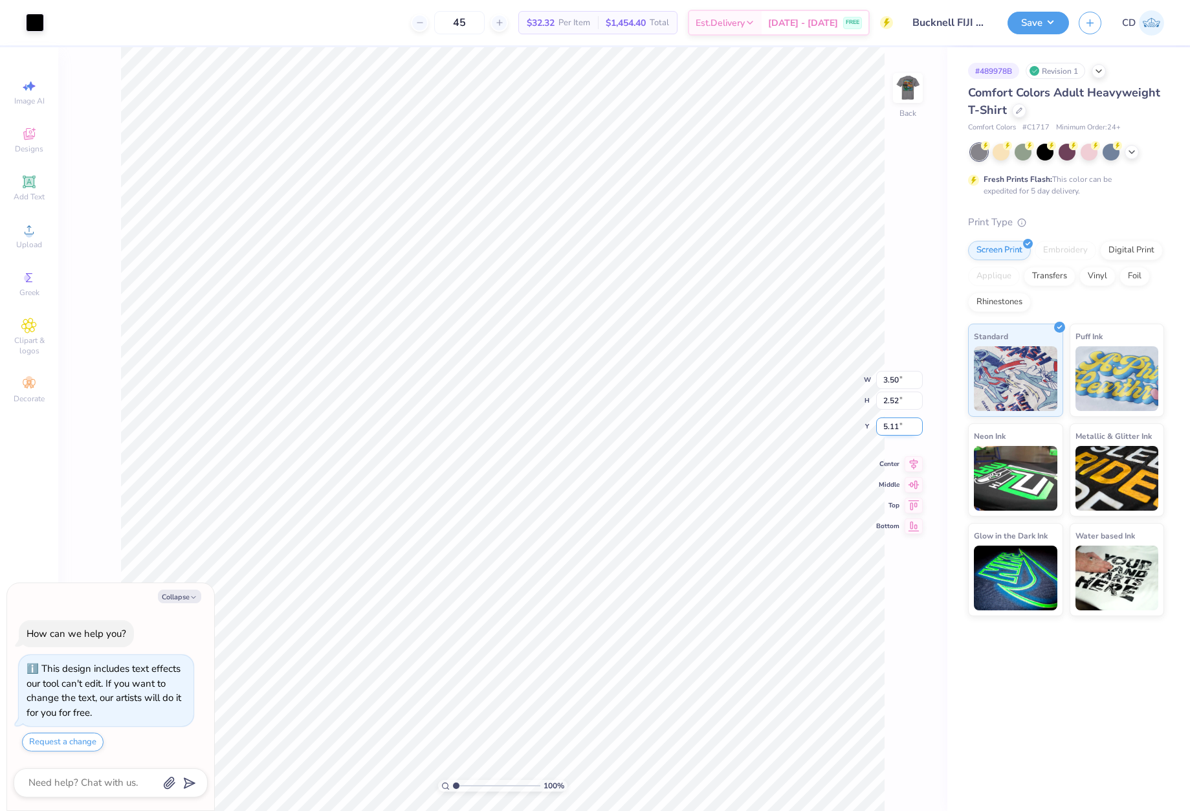
drag, startPoint x: 899, startPoint y: 427, endPoint x: 878, endPoint y: 427, distance: 21.4
click at [878, 427] on input "5.11" at bounding box center [899, 426] width 47 height 18
type input "3"
type textarea "x"
type input "3.00"
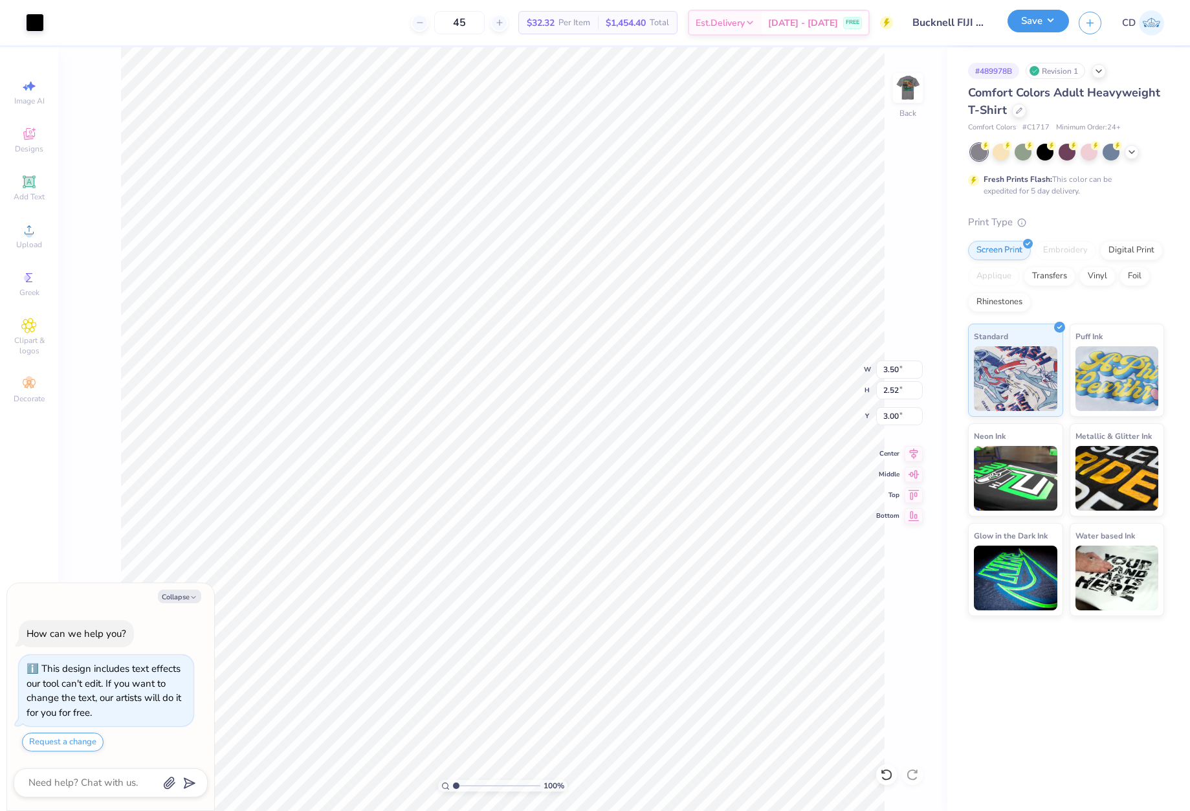
click at [1026, 25] on button "Save" at bounding box center [1037, 21] width 61 height 23
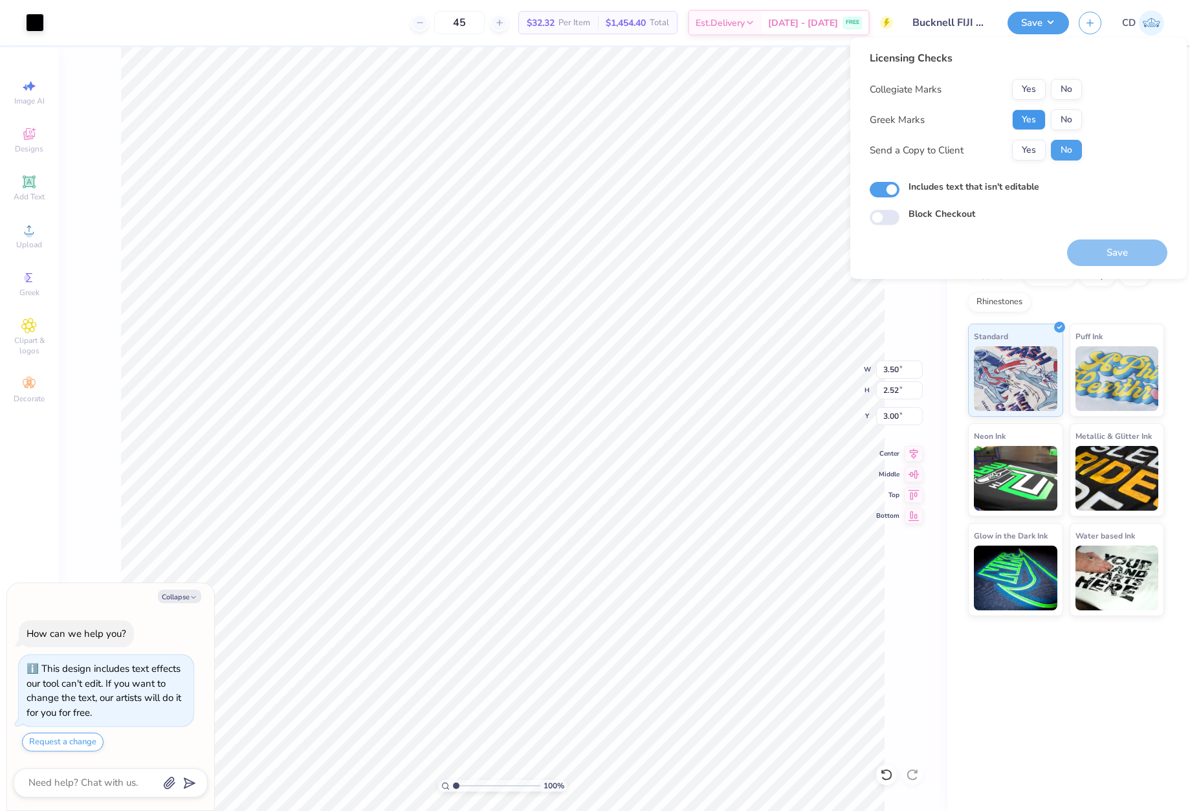
click at [1026, 117] on button "Yes" at bounding box center [1029, 119] width 34 height 21
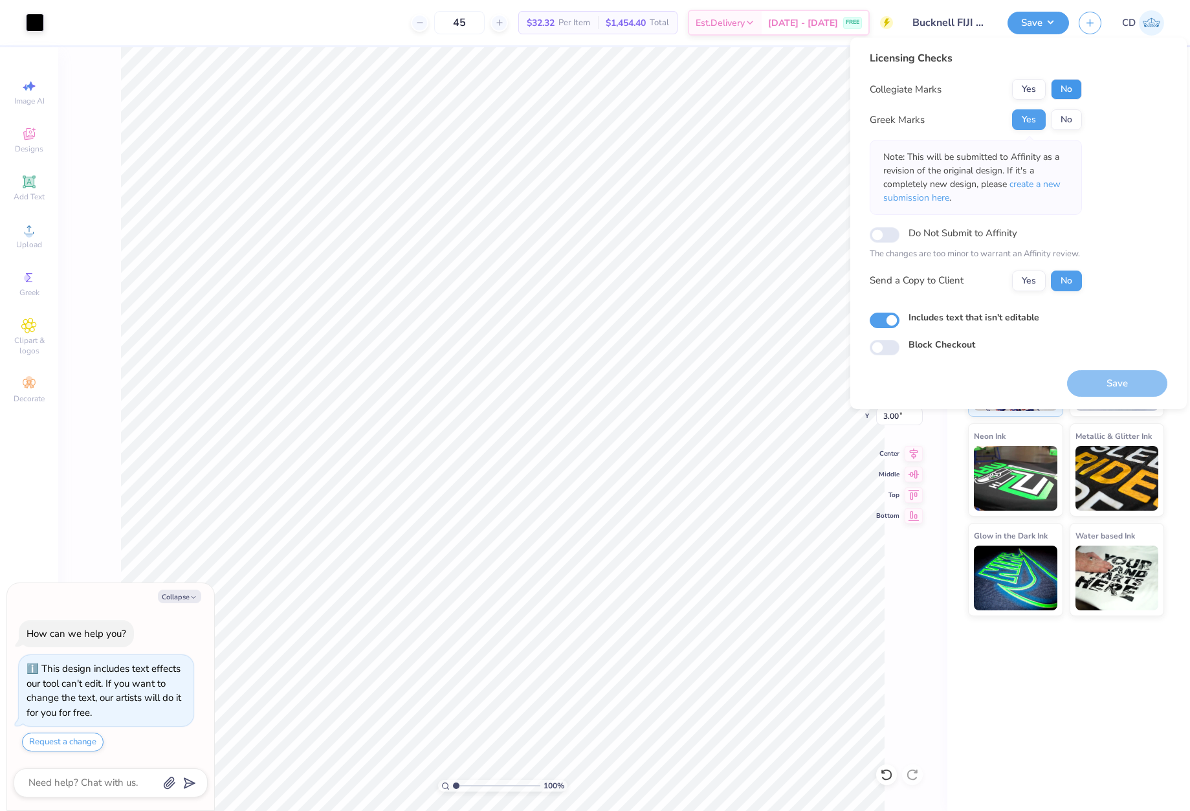
click at [1062, 87] on button "No" at bounding box center [1066, 89] width 31 height 21
click at [1035, 188] on span "create a new submission here" at bounding box center [971, 191] width 177 height 26
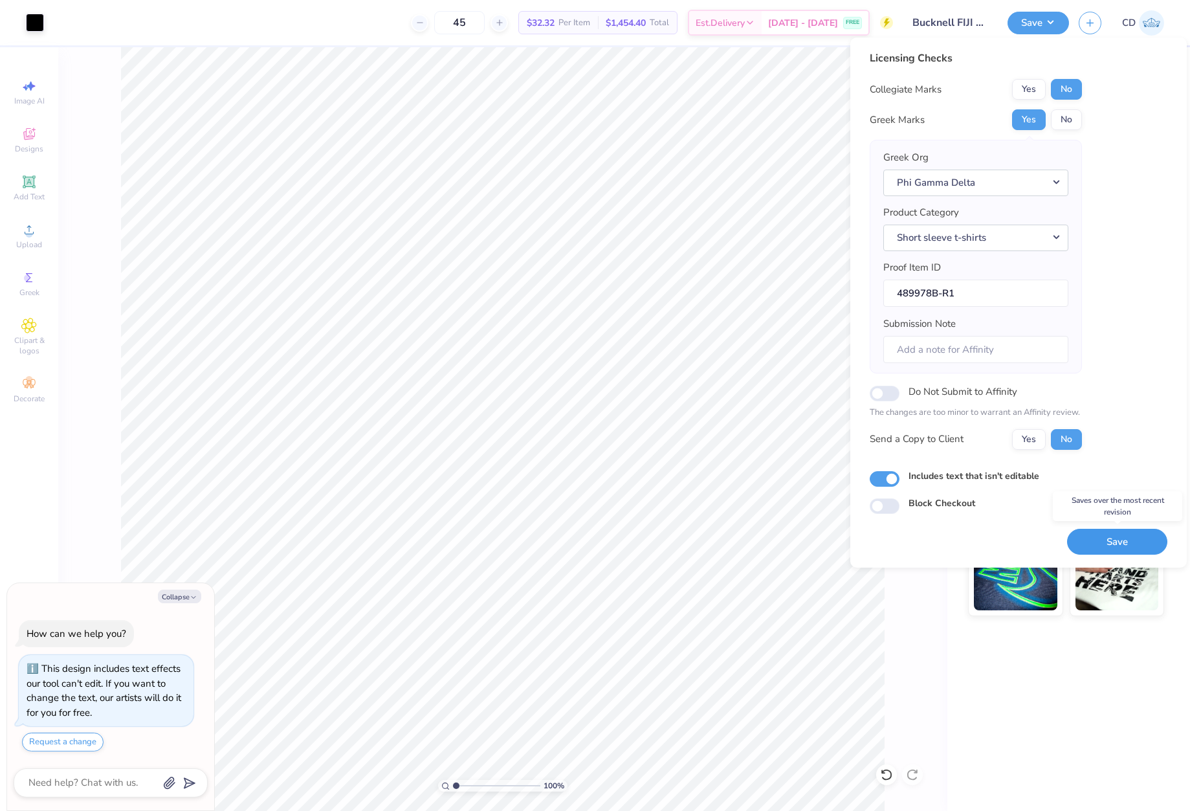
click at [1114, 542] on button "Save" at bounding box center [1117, 542] width 100 height 27
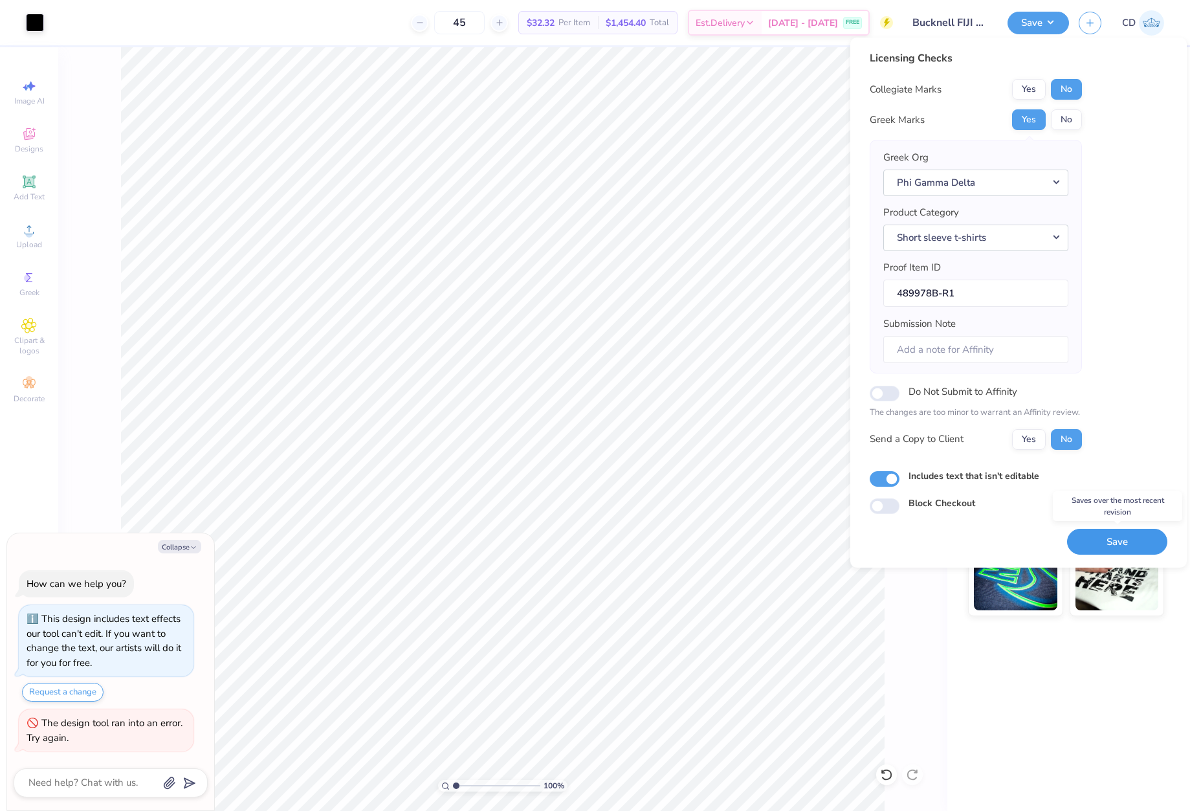
click at [1099, 544] on button "Save" at bounding box center [1117, 542] width 100 height 27
type textarea "x"
